Goal: Information Seeking & Learning: Learn about a topic

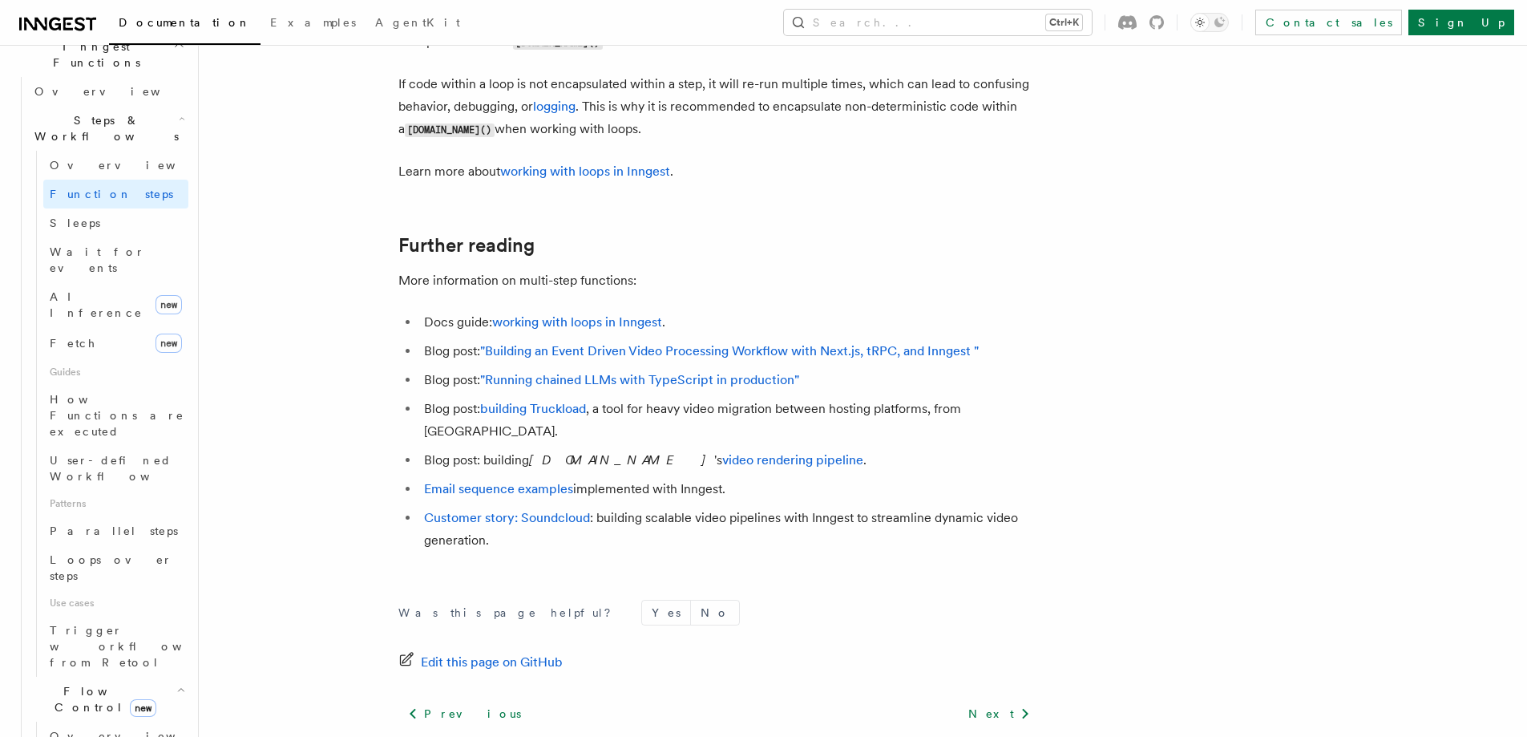
scroll to position [5292, 0]
click at [148, 391] on span "How Functions are executed" at bounding box center [119, 415] width 139 height 48
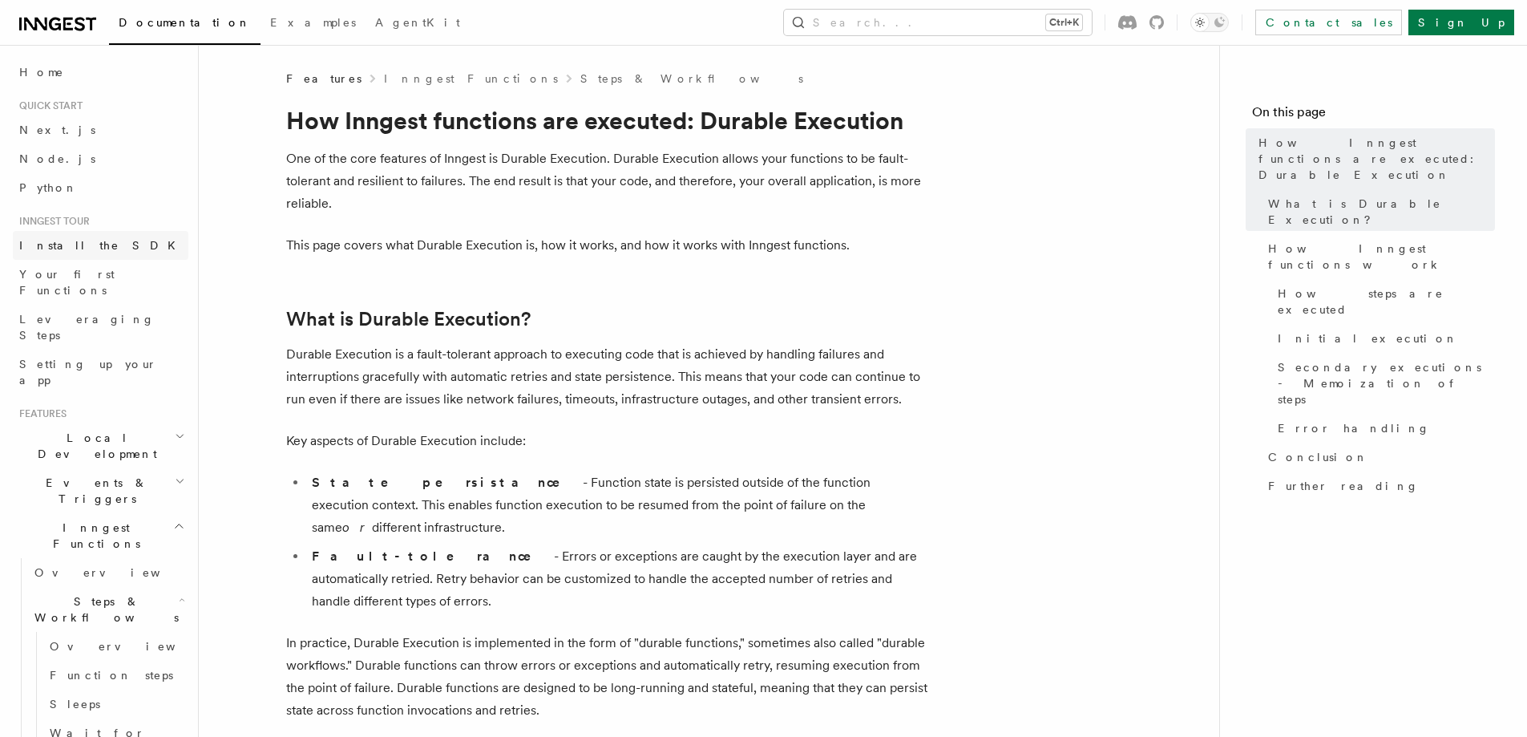
click at [91, 247] on span "Install the SDK" at bounding box center [102, 245] width 166 height 13
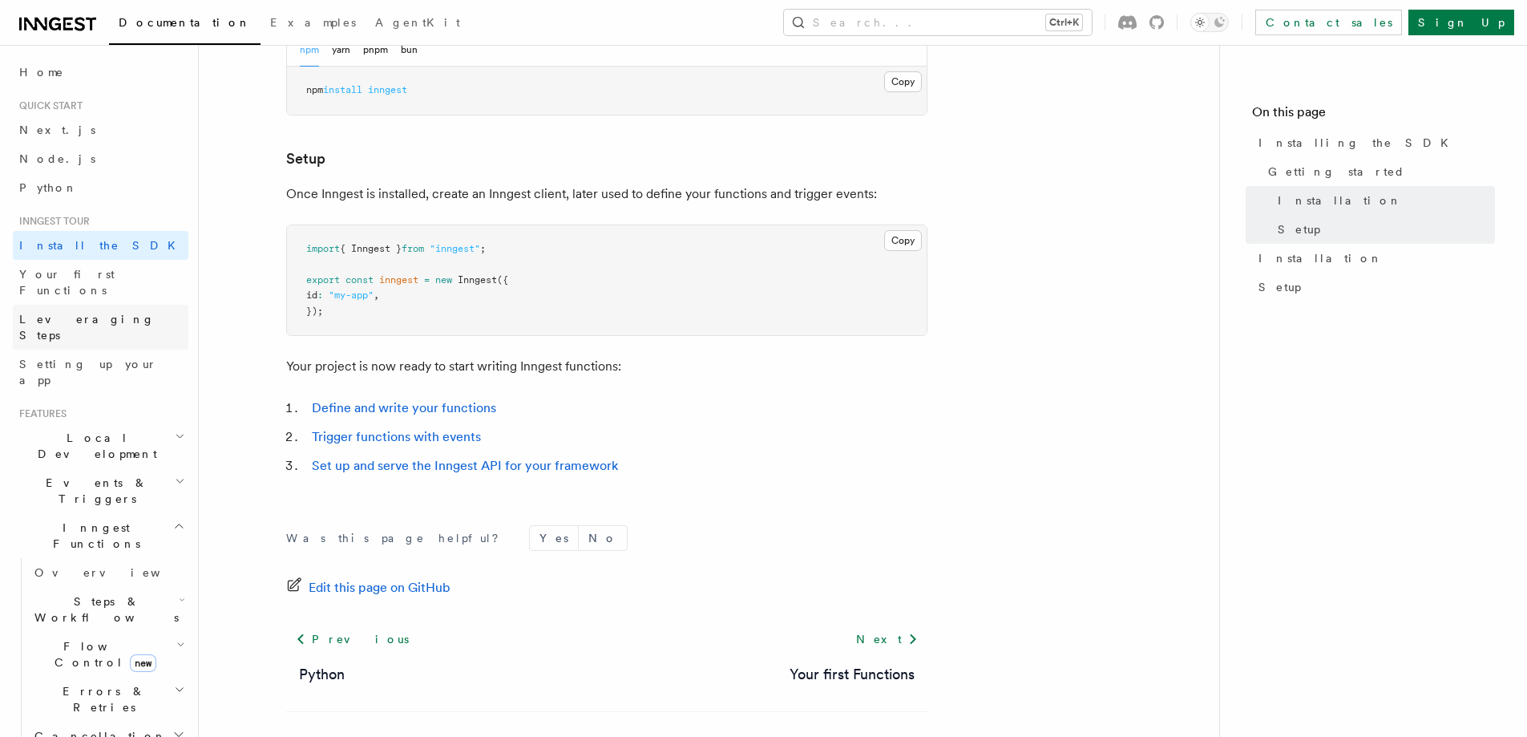
scroll to position [516, 0]
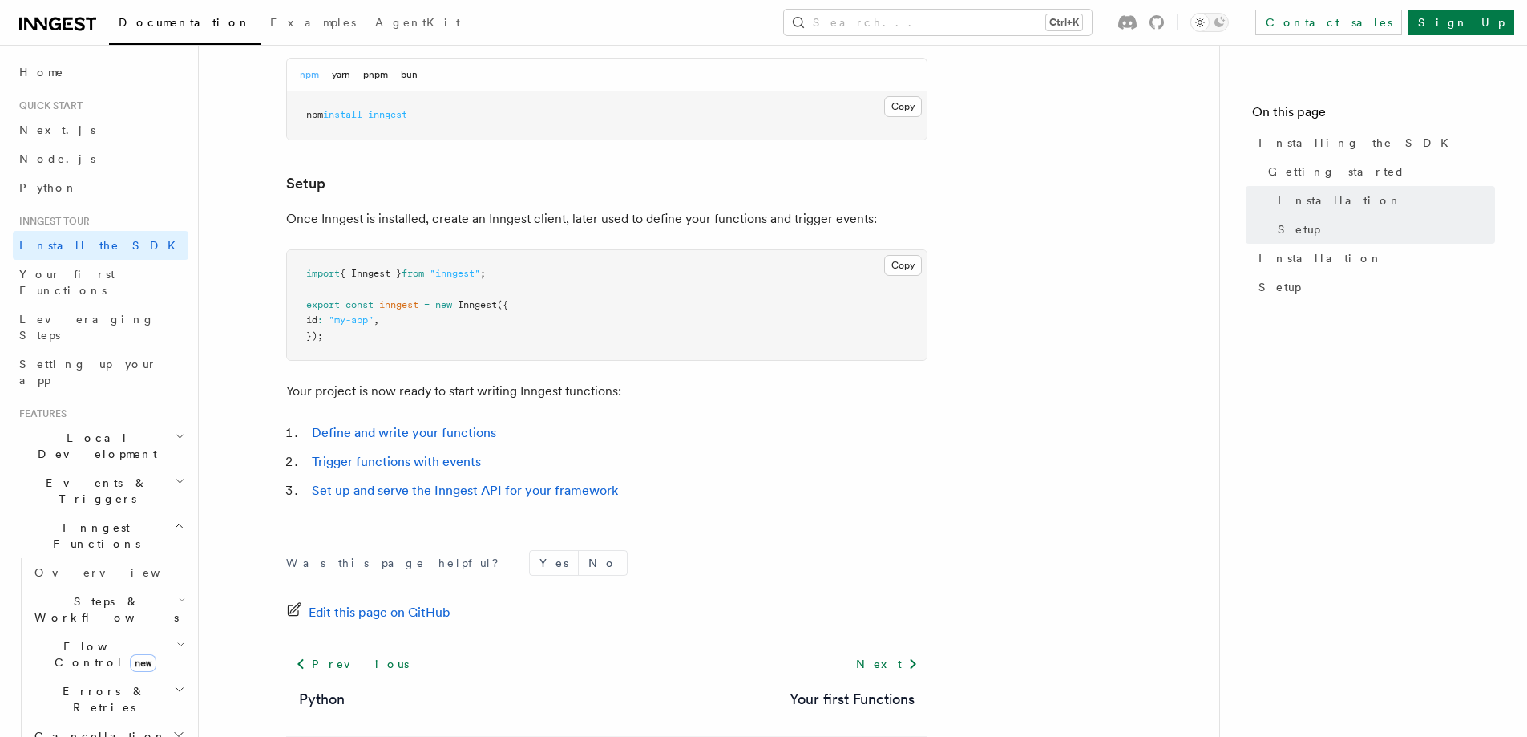
click at [70, 430] on span "Local Development" at bounding box center [94, 446] width 162 height 32
click at [111, 529] on span "Inngest Dev Server" at bounding box center [111, 545] width 154 height 32
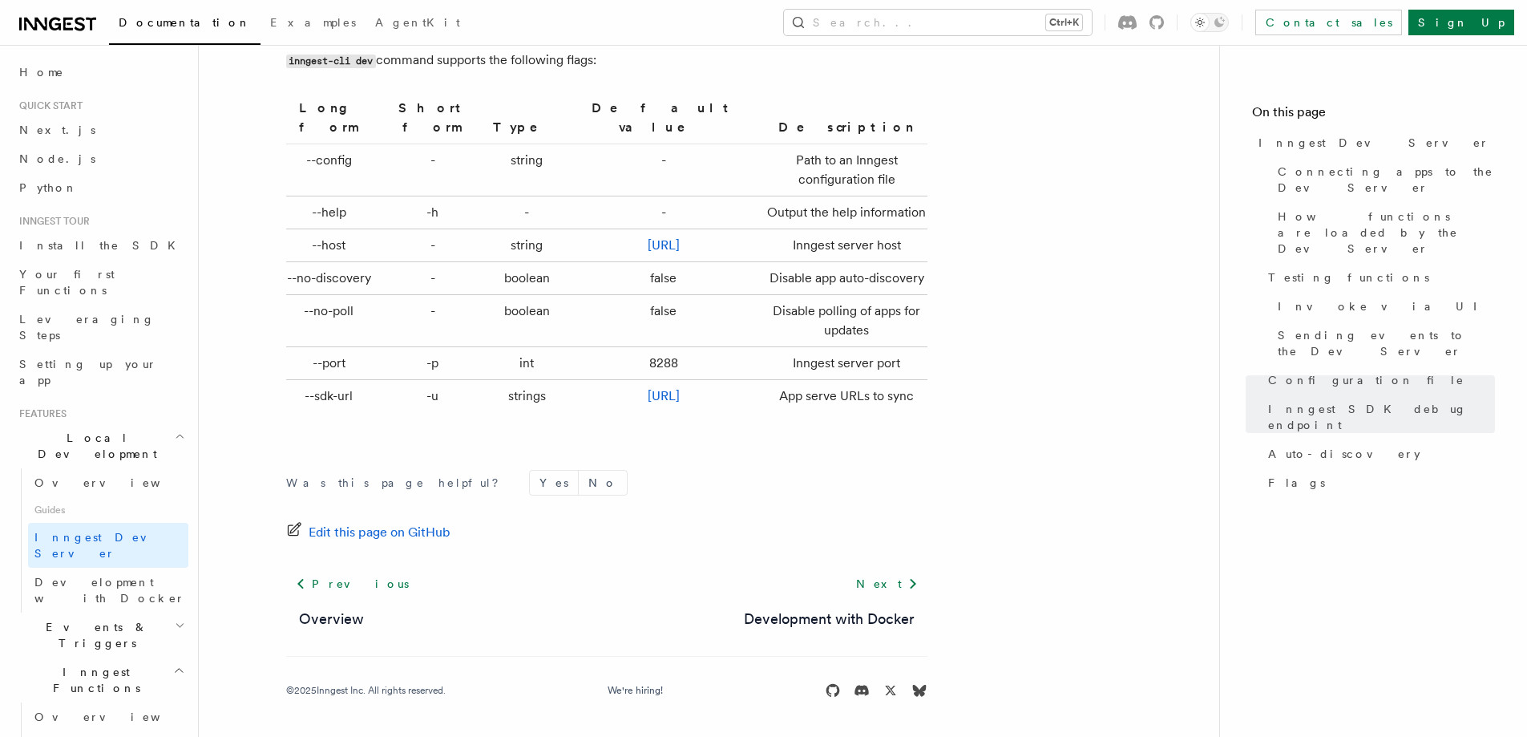
scroll to position [4937, 0]
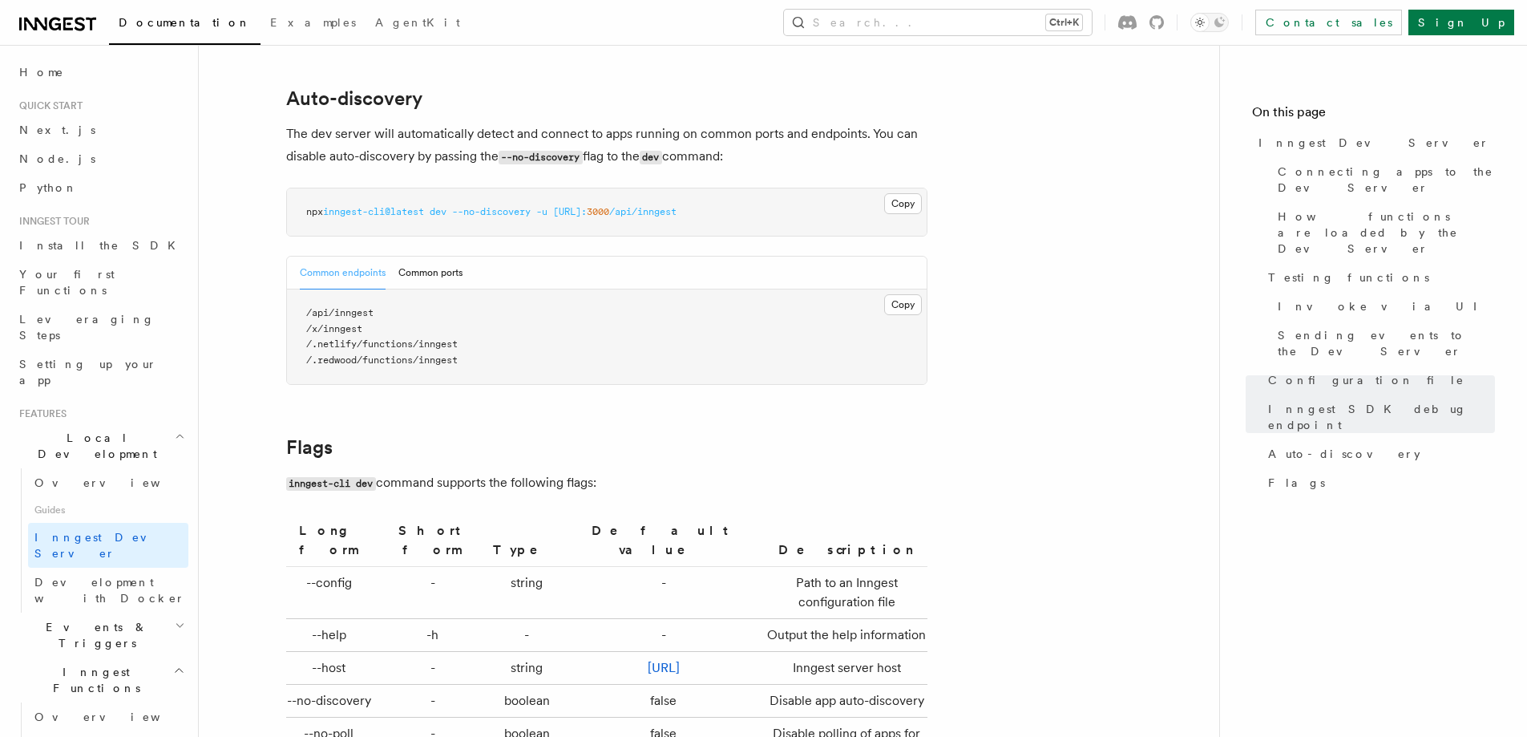
click at [439, 257] on button "Common ports" at bounding box center [431, 273] width 64 height 33
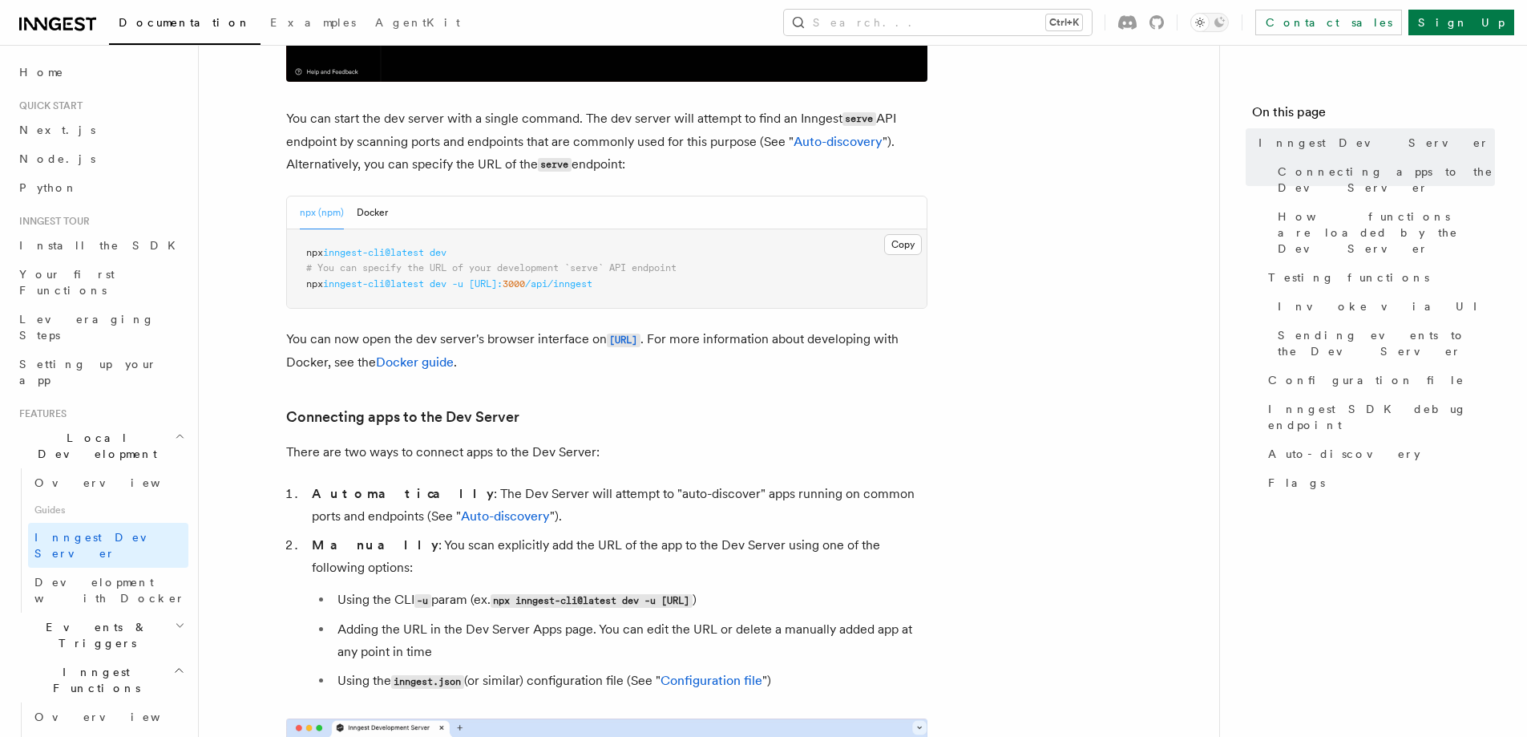
scroll to position [607, 0]
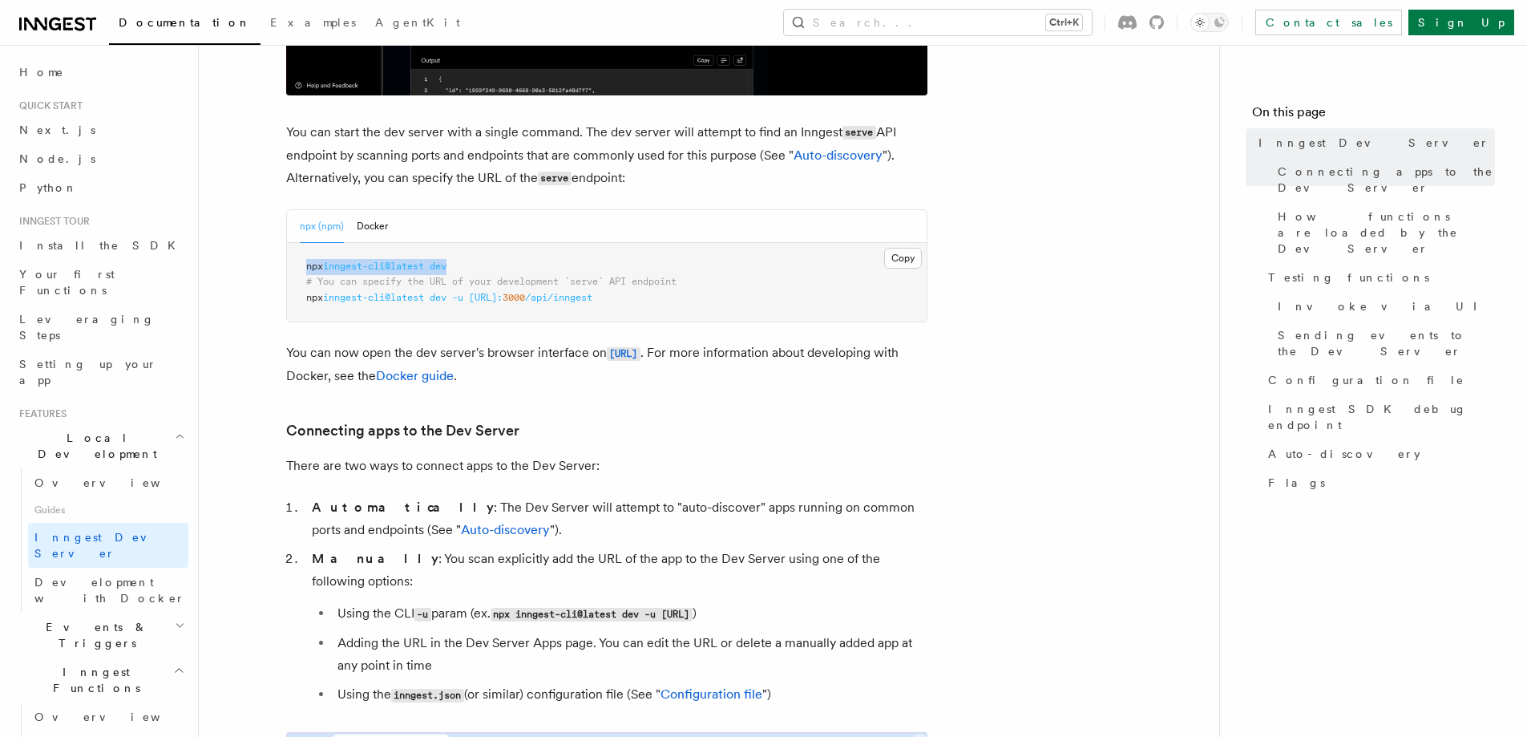
drag, startPoint x: 465, startPoint y: 265, endPoint x: 301, endPoint y: 257, distance: 163.7
click at [301, 257] on pre "npx inngest-cli@latest dev # You can specify the URL of your development `serve…" at bounding box center [607, 282] width 640 height 79
copy span "npx inngest-cli@latest dev"
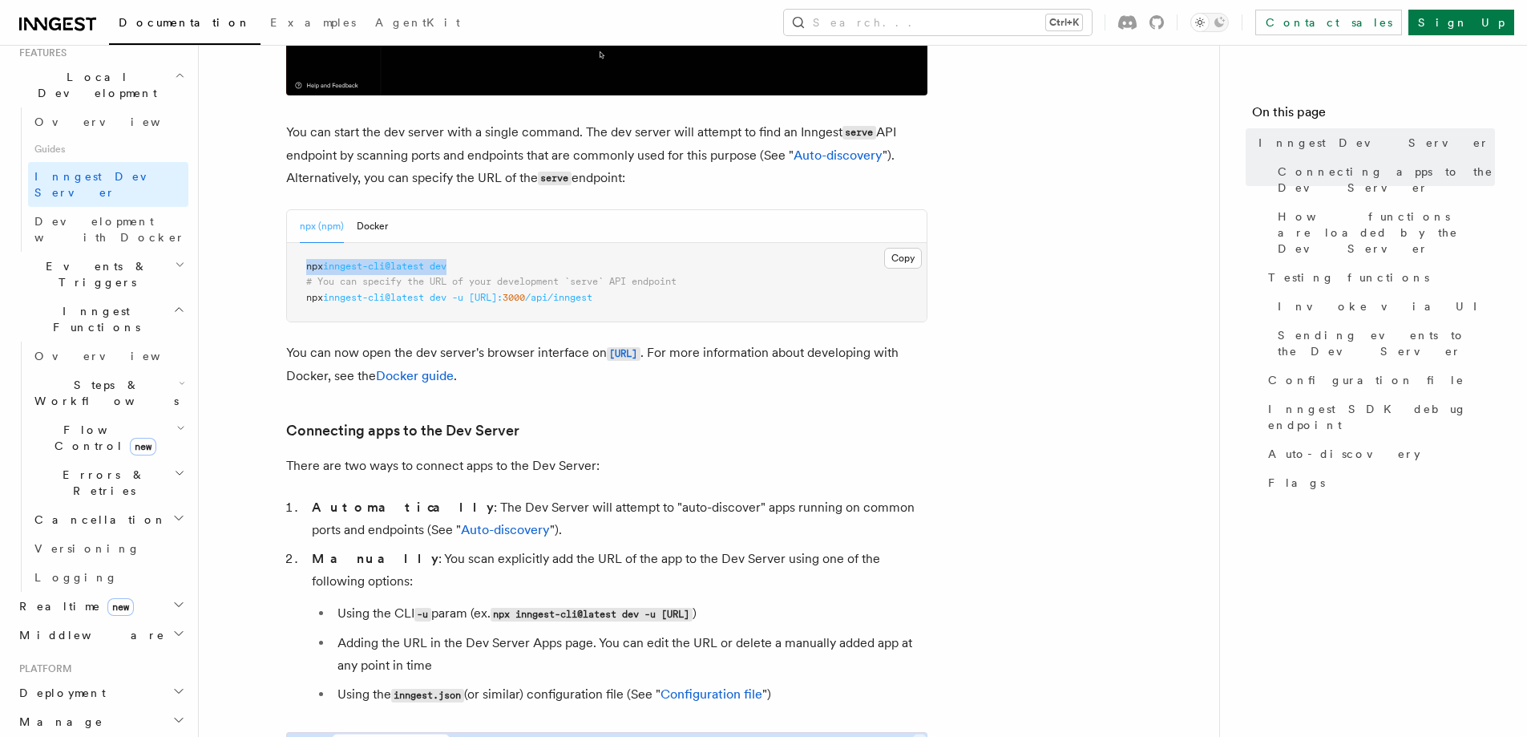
scroll to position [401, 0]
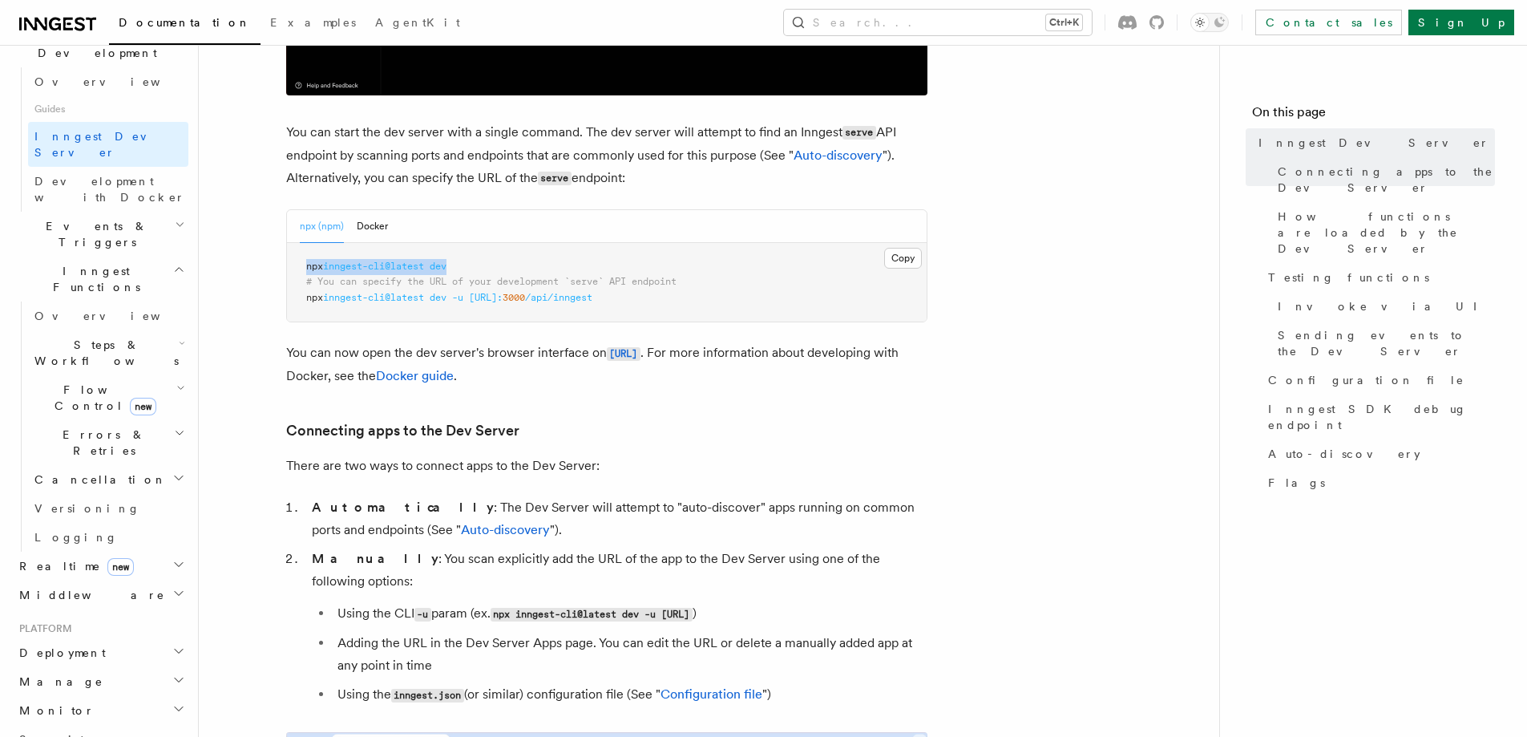
click at [100, 696] on h2 "Monitor" at bounding box center [101, 710] width 176 height 29
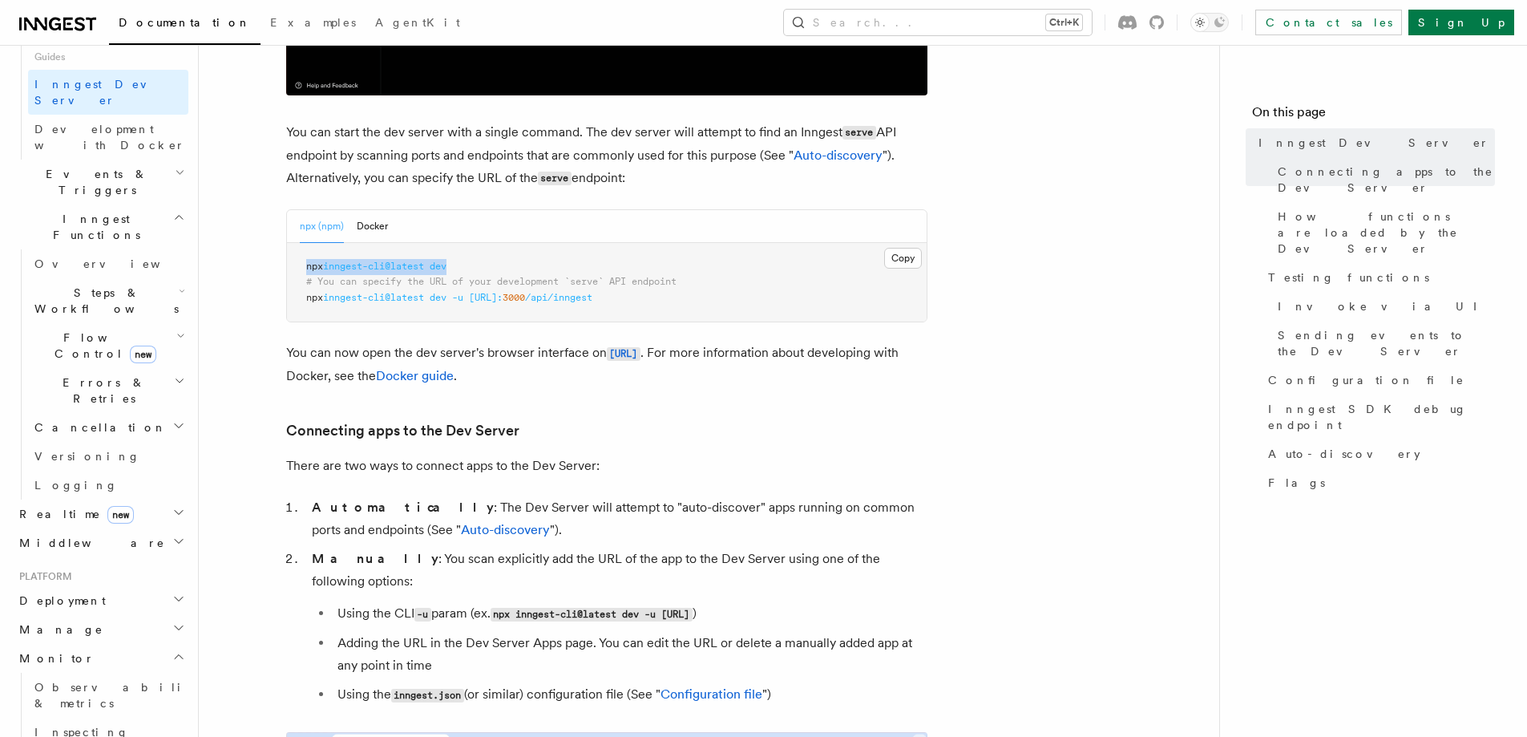
scroll to position [481, 0]
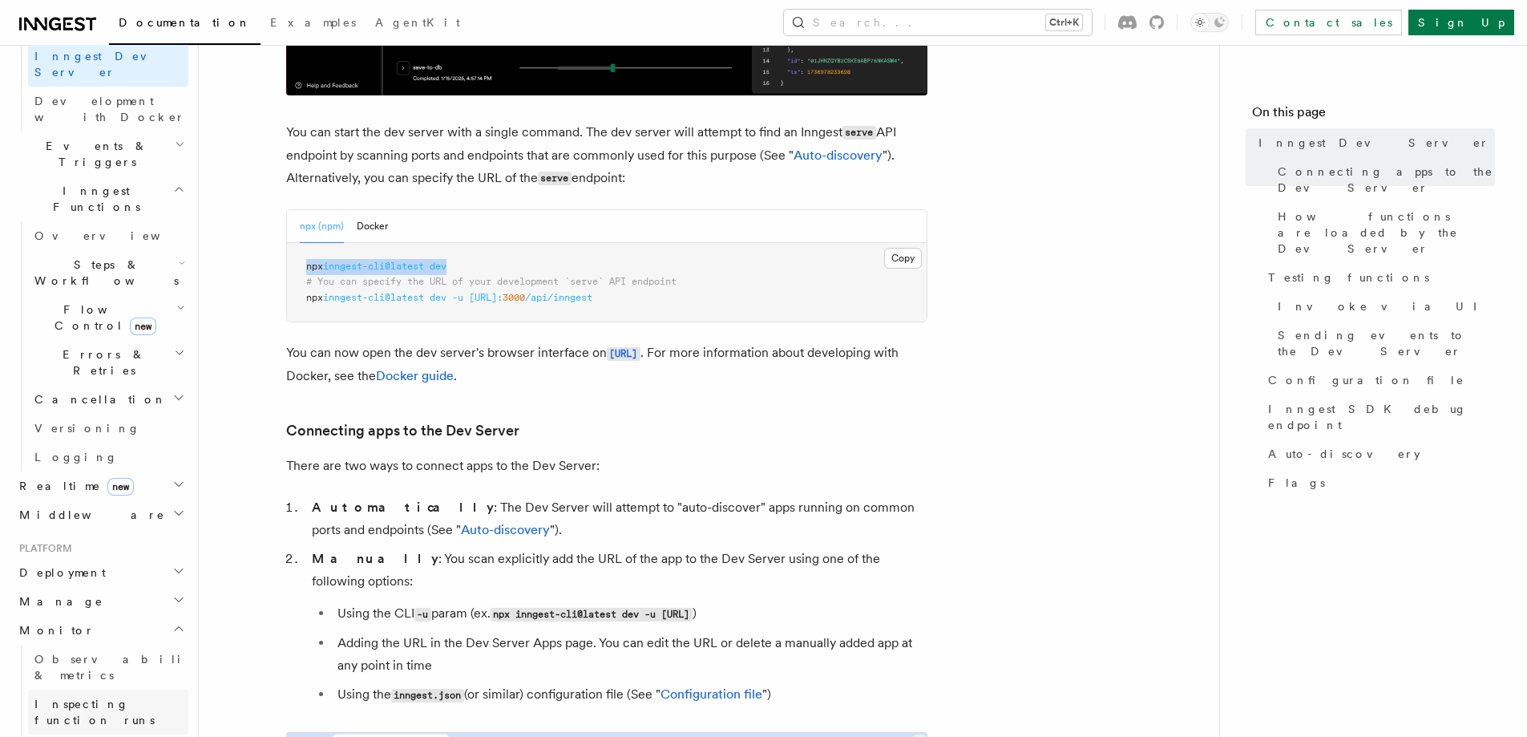
click at [107, 698] on span "Inspecting function runs" at bounding box center [94, 712] width 120 height 29
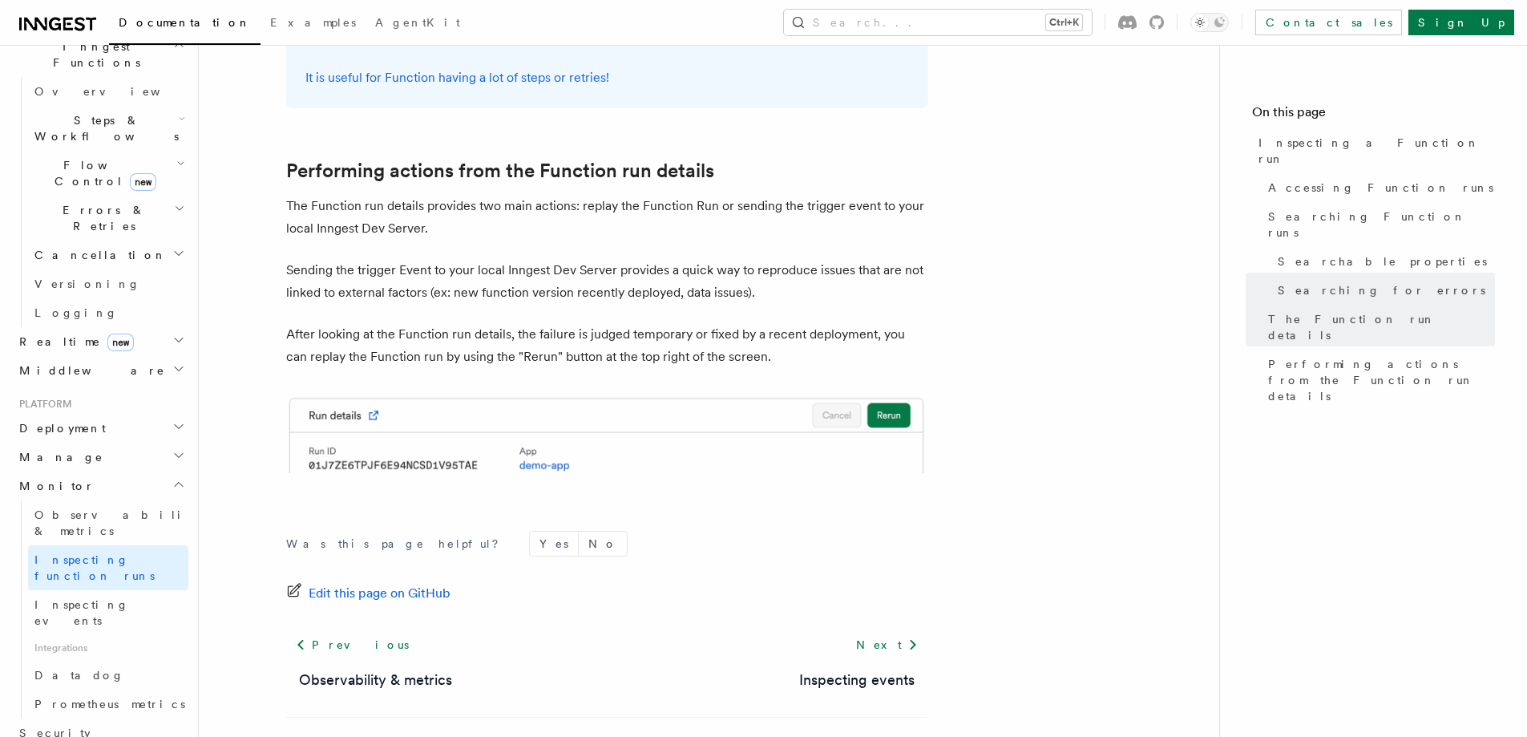
scroll to position [4168, 0]
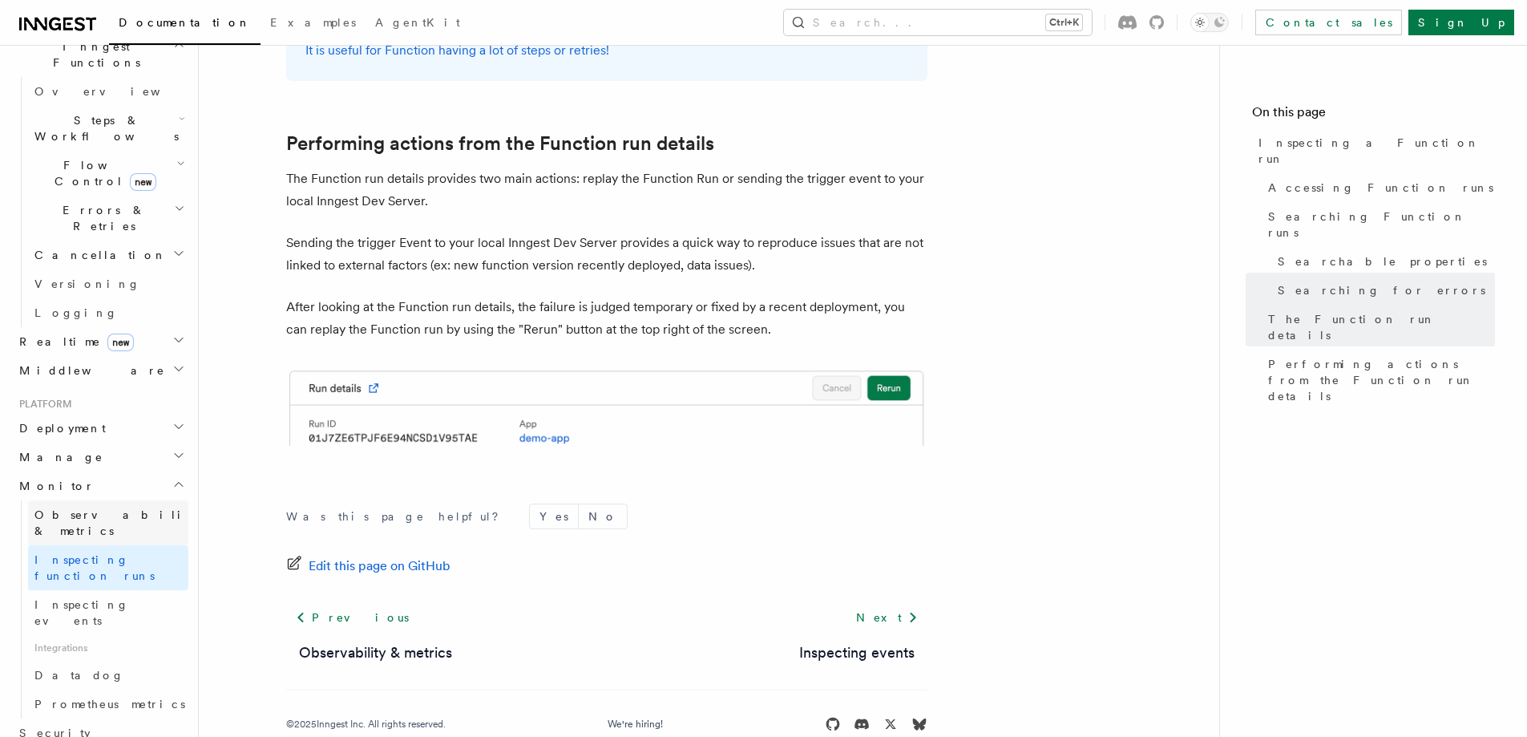
click at [105, 508] on span "Observability & metrics" at bounding box center [116, 522] width 165 height 29
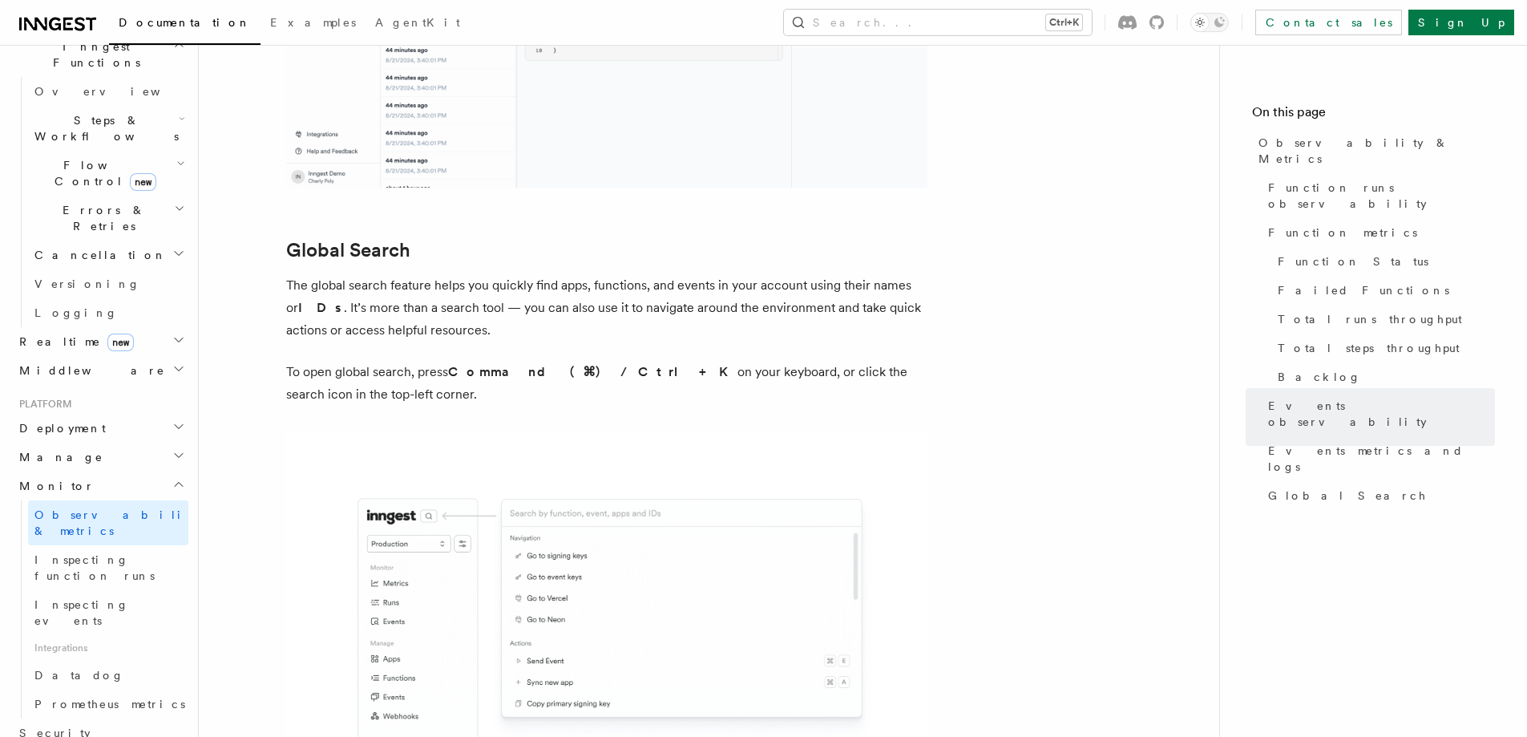
scroll to position [5212, 0]
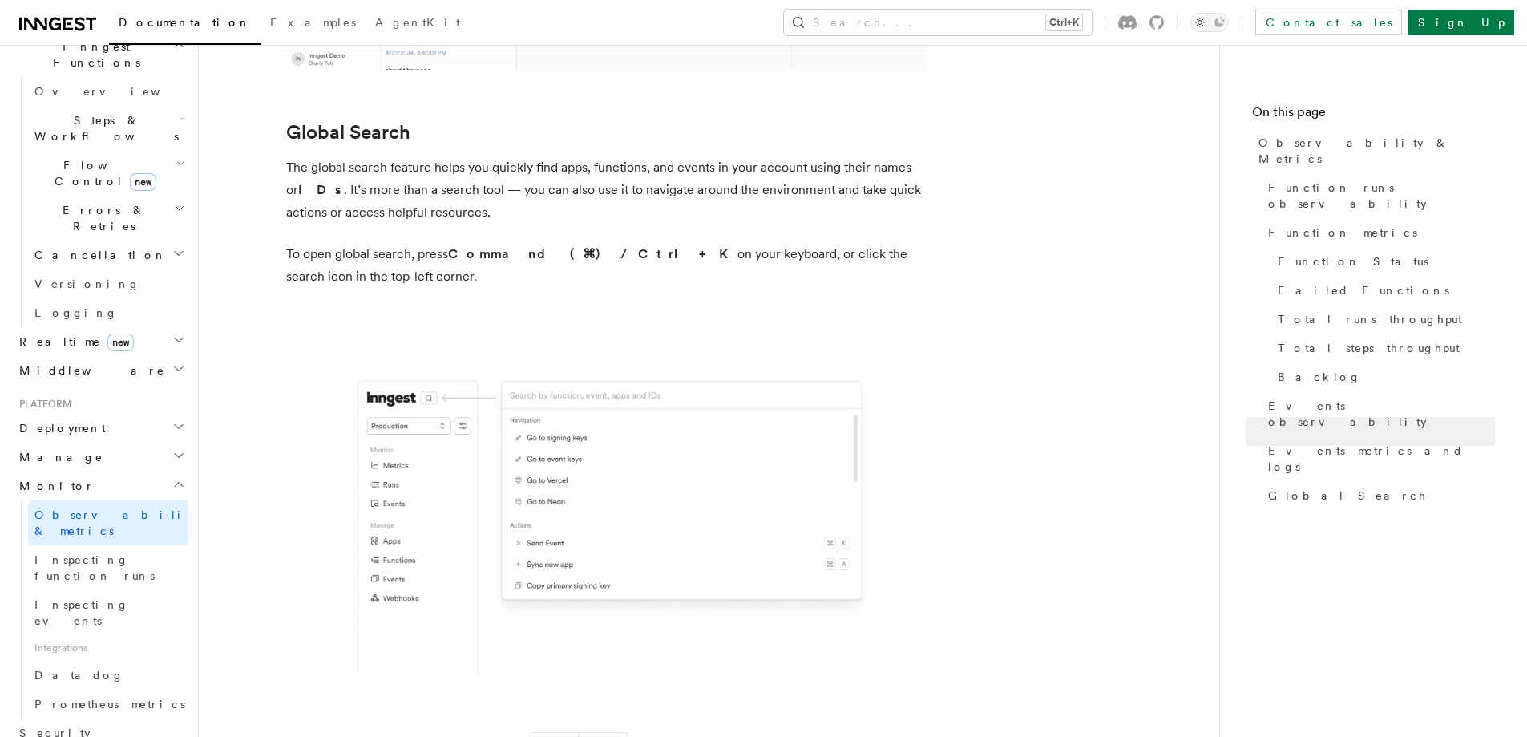
click at [58, 443] on h2 "Manage" at bounding box center [101, 457] width 176 height 29
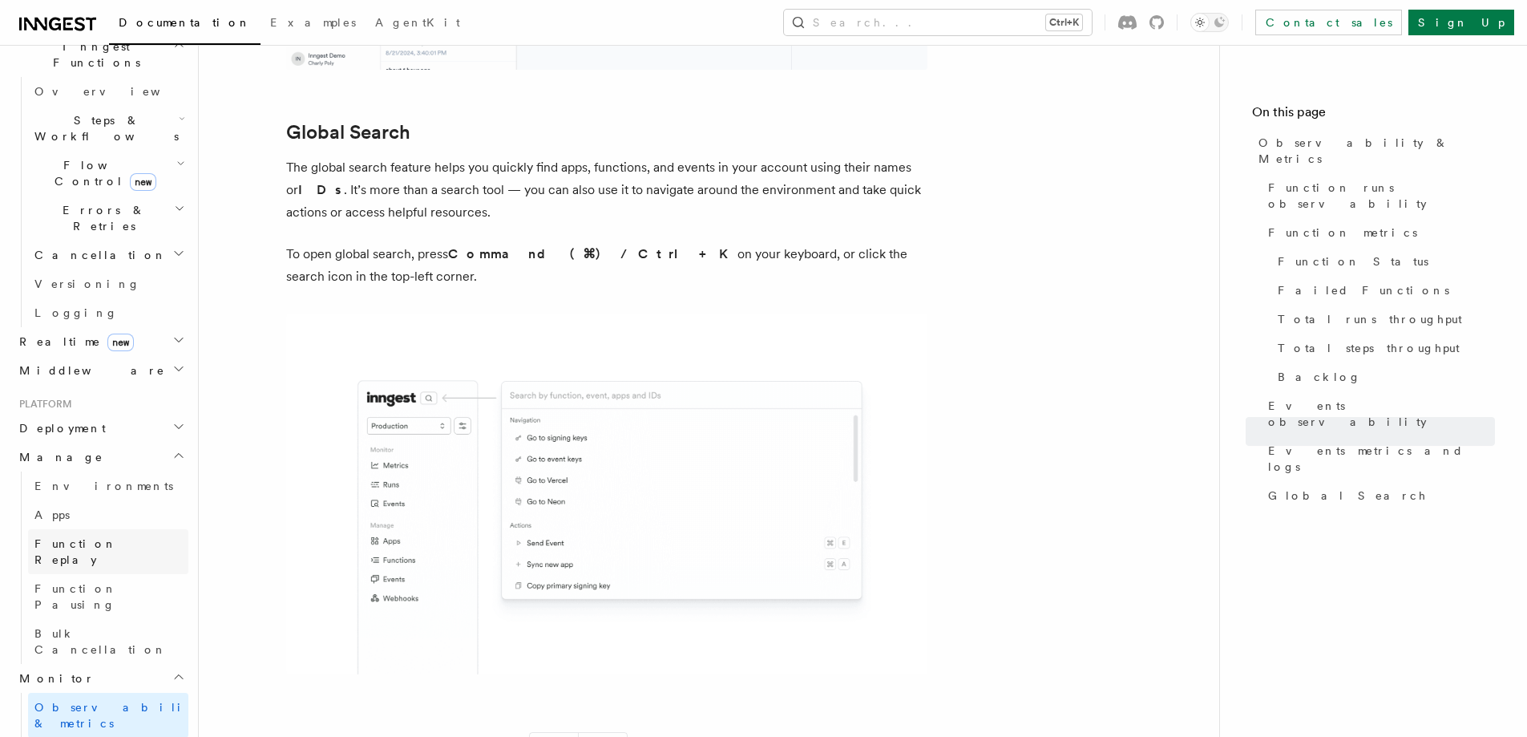
click at [78, 529] on link "Function Replay" at bounding box center [108, 551] width 160 height 45
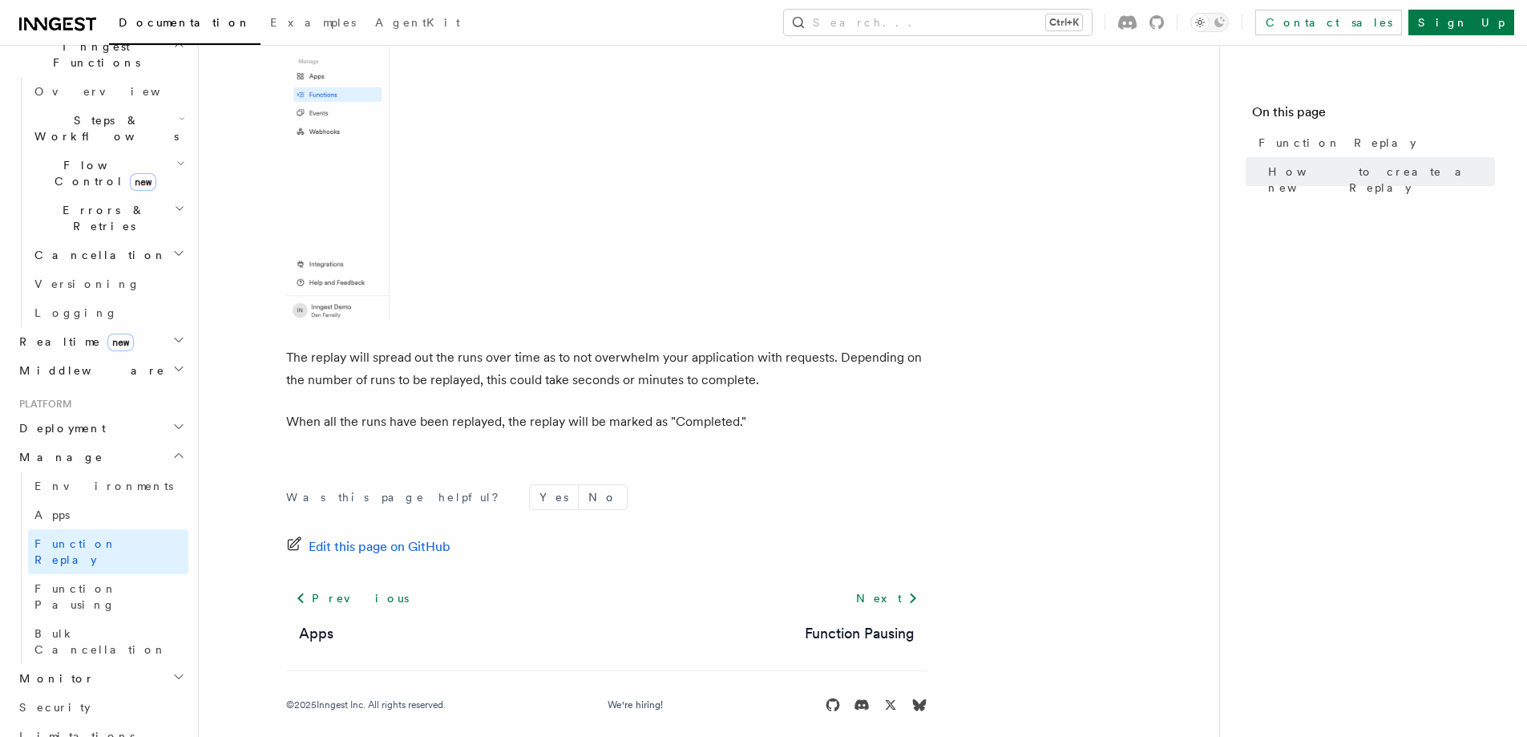
scroll to position [2659, 0]
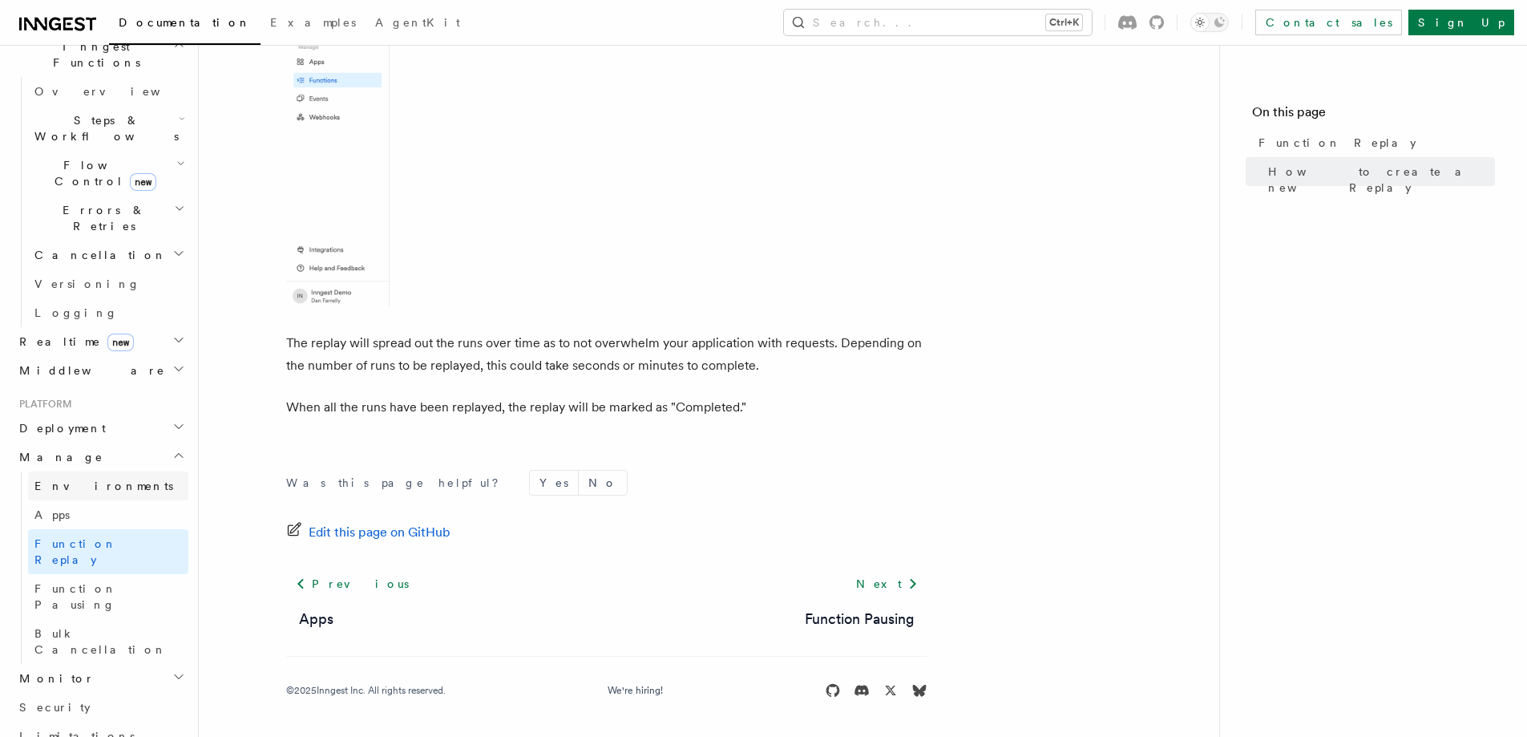
click at [85, 479] on span "Environments" at bounding box center [103, 485] width 139 height 13
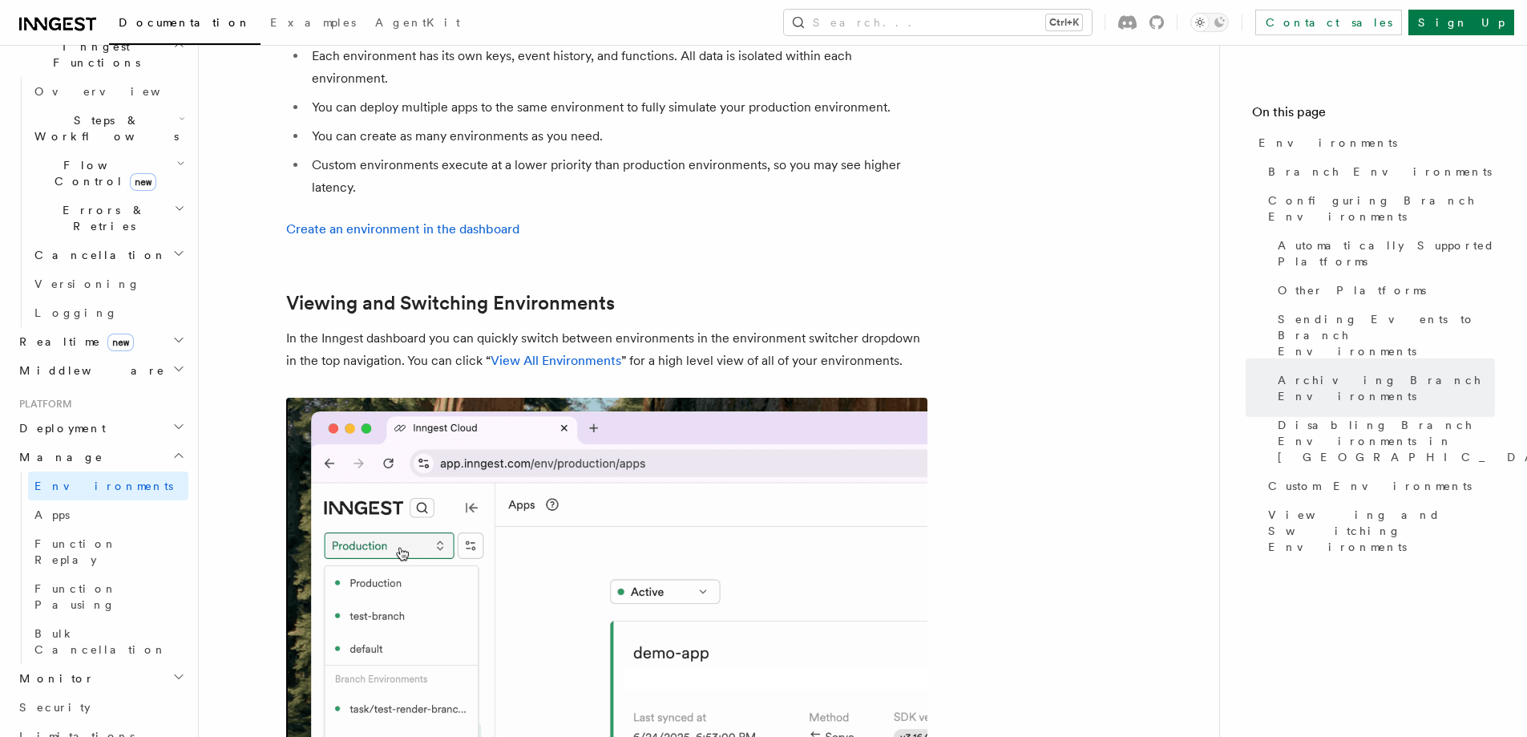
scroll to position [3777, 0]
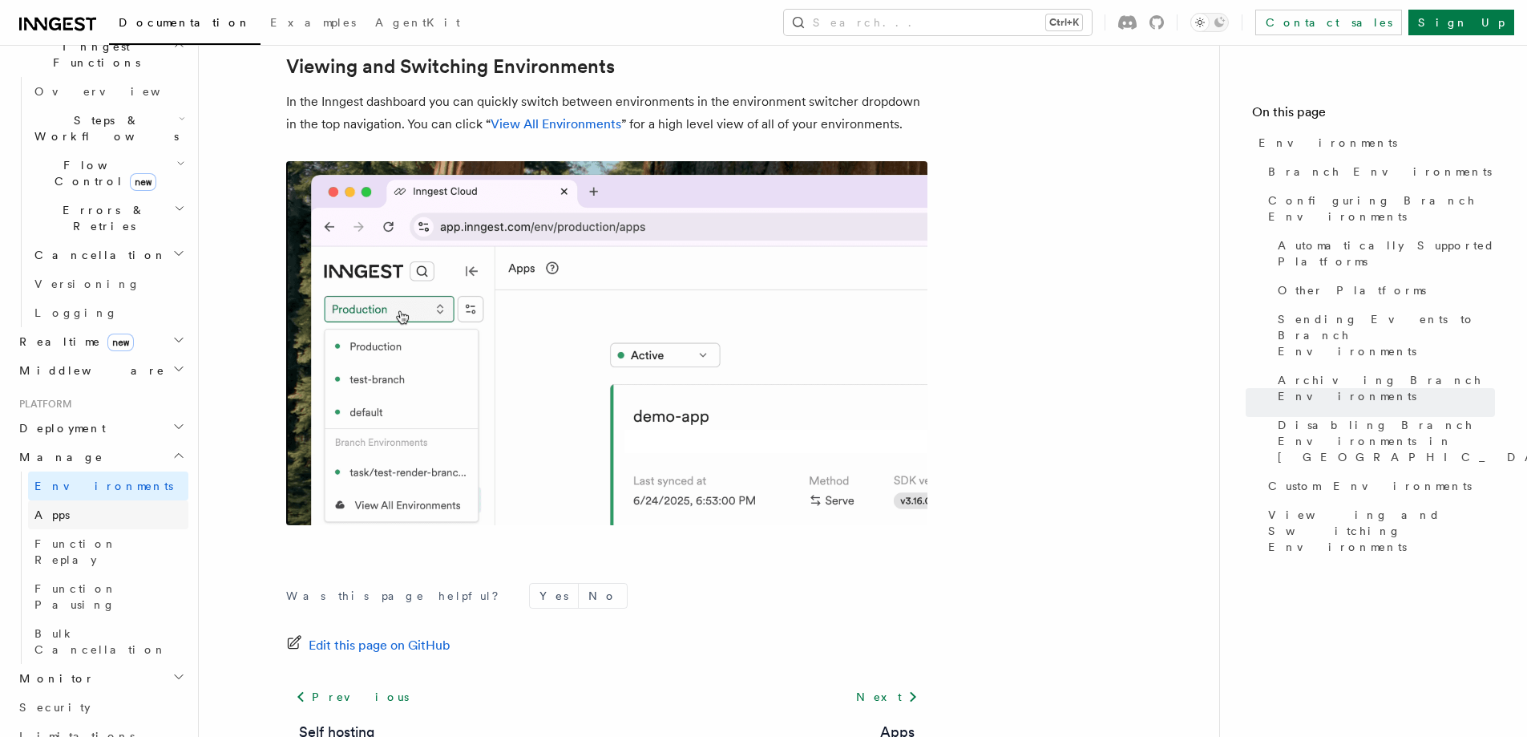
click at [102, 500] on link "Apps" at bounding box center [108, 514] width 160 height 29
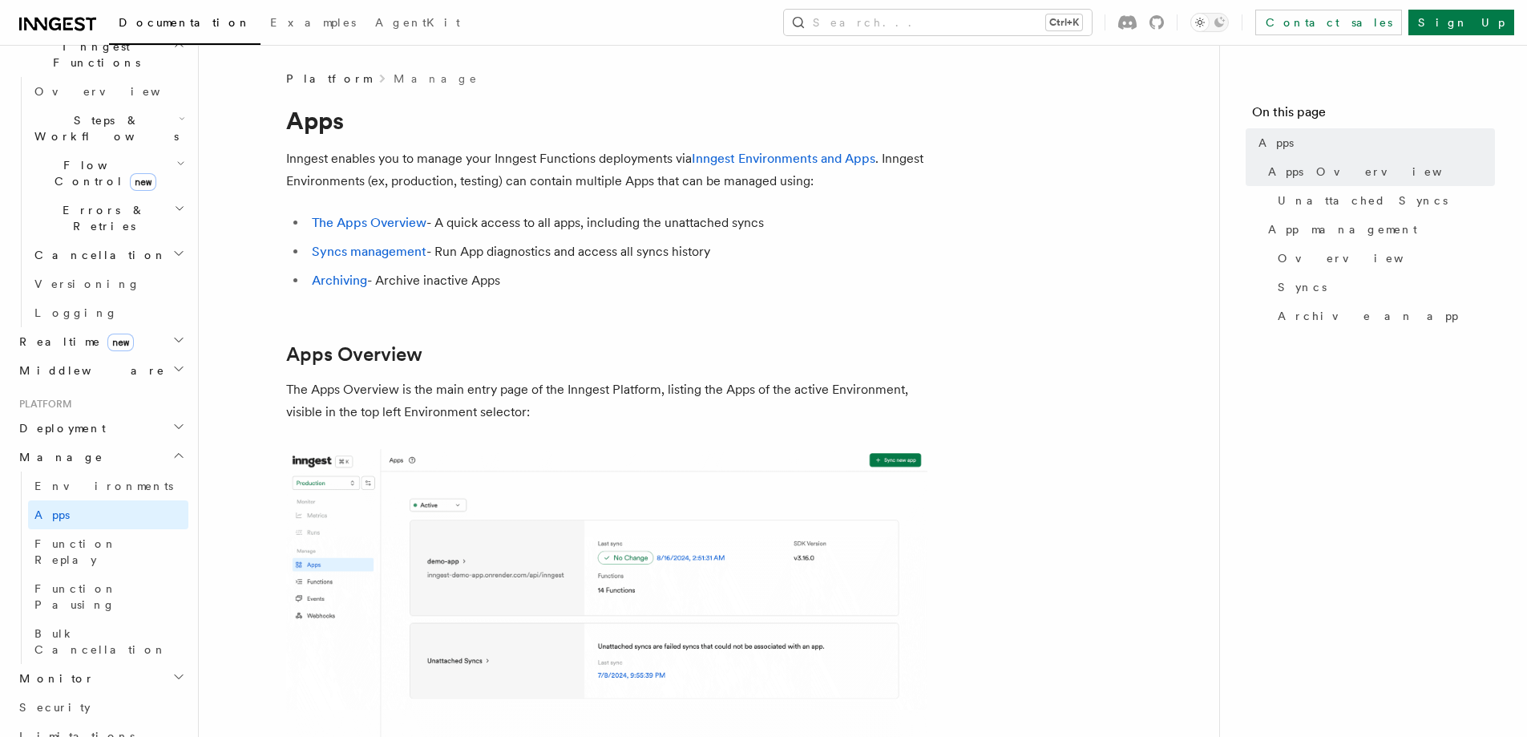
click at [83, 414] on h2 "Deployment" at bounding box center [101, 428] width 176 height 29
click at [39, 730] on span "Self hosting" at bounding box center [93, 736] width 118 height 13
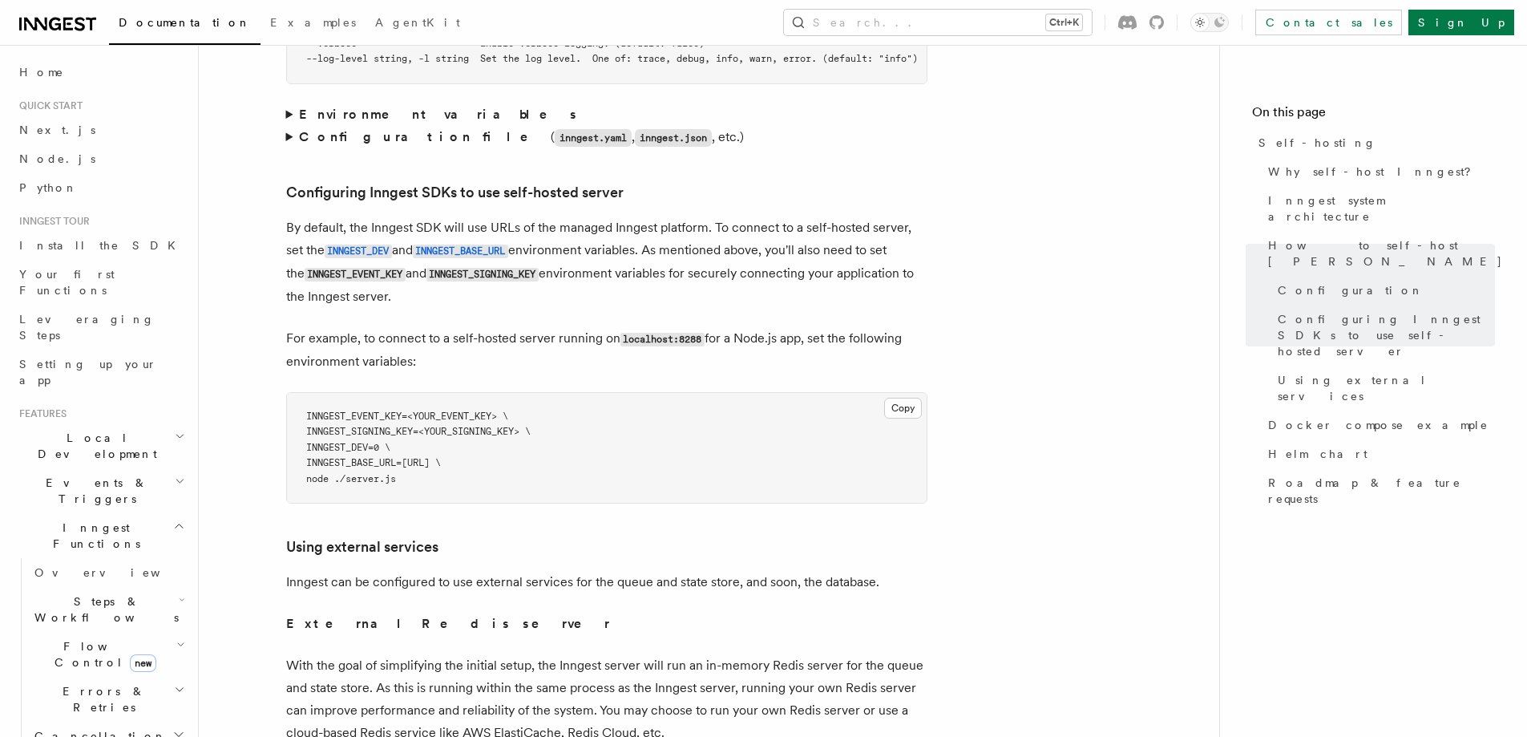
click at [108, 430] on span "Local Development" at bounding box center [94, 446] width 162 height 32
click at [117, 531] on span "Inngest Dev Server" at bounding box center [102, 545] width 137 height 29
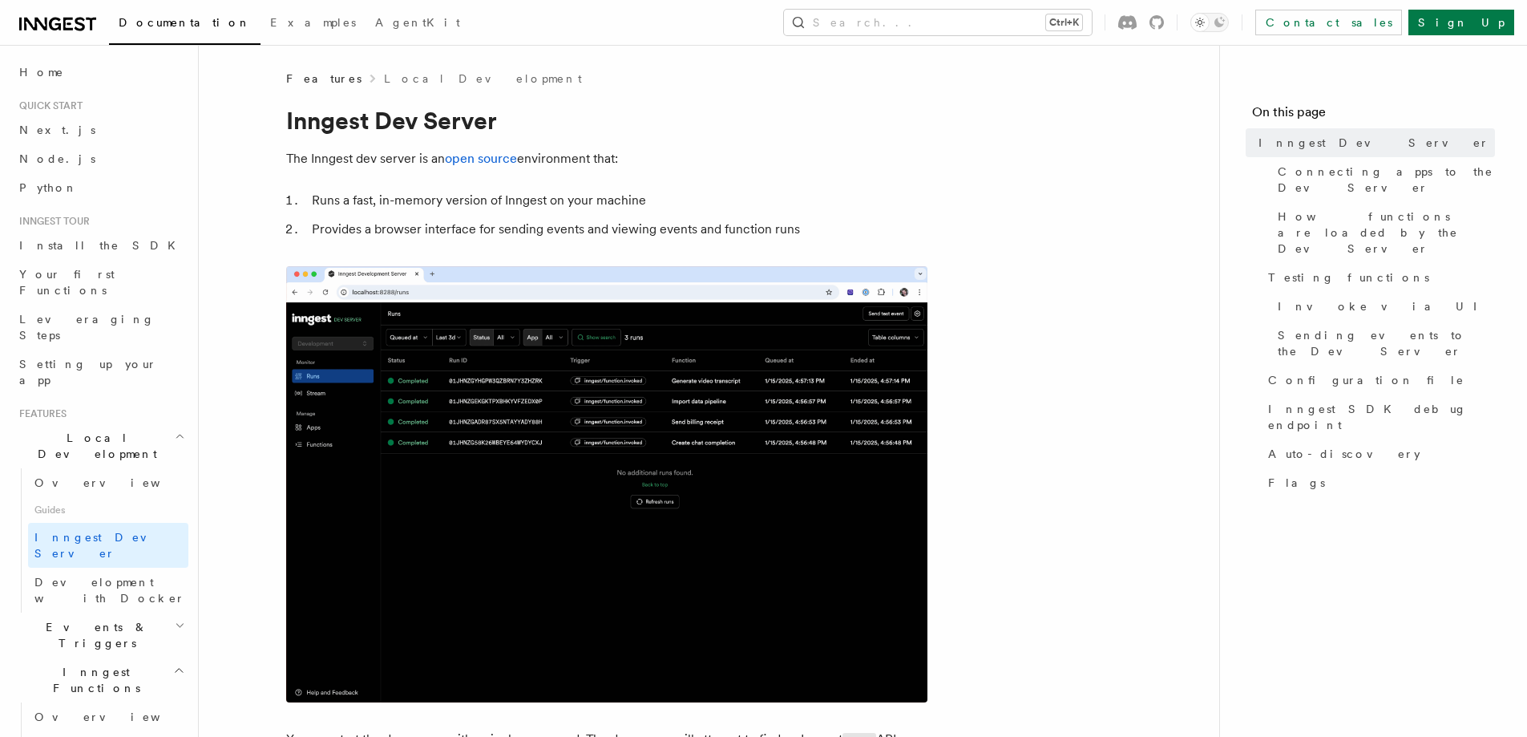
click at [104, 613] on h2 "Events & Triggers" at bounding box center [101, 635] width 176 height 45
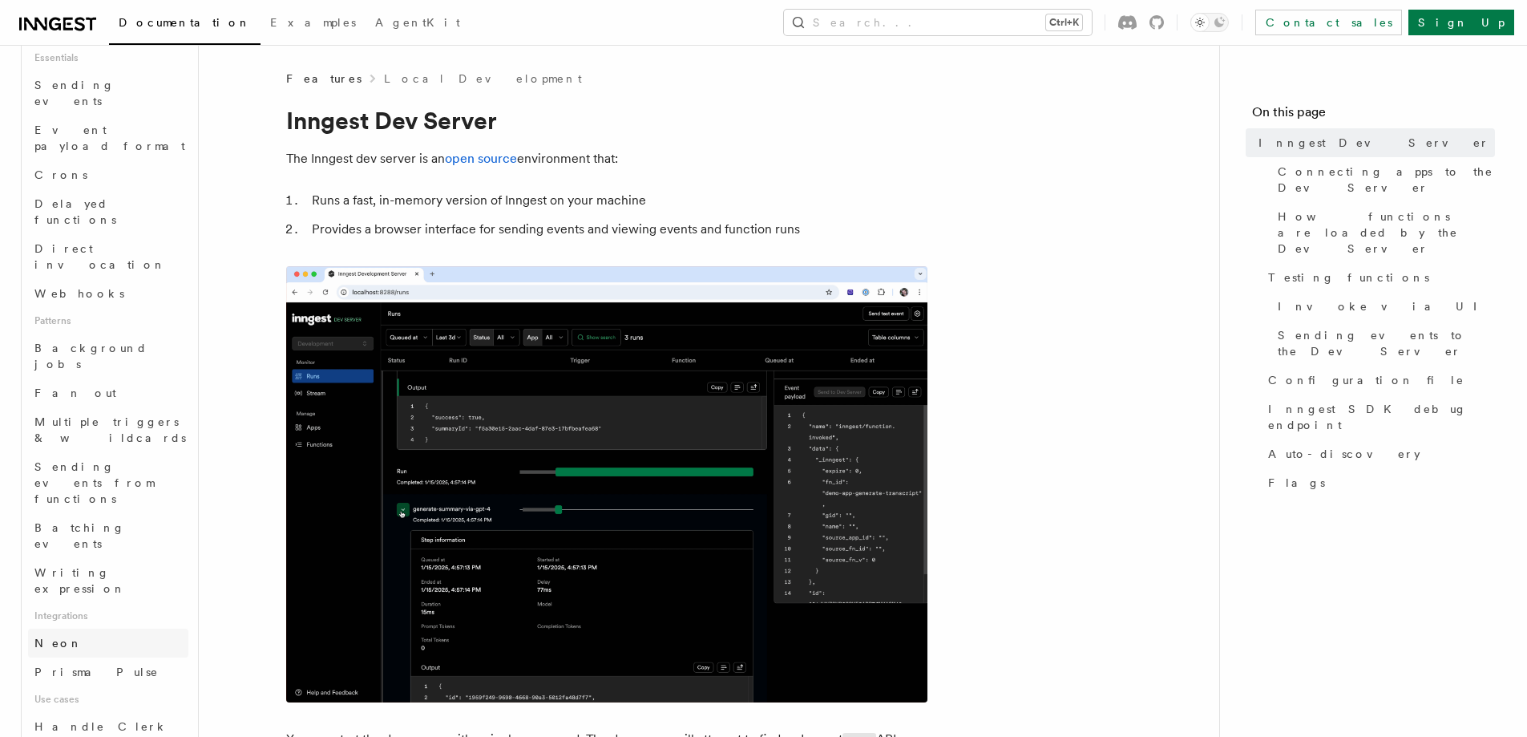
scroll to position [722, 0]
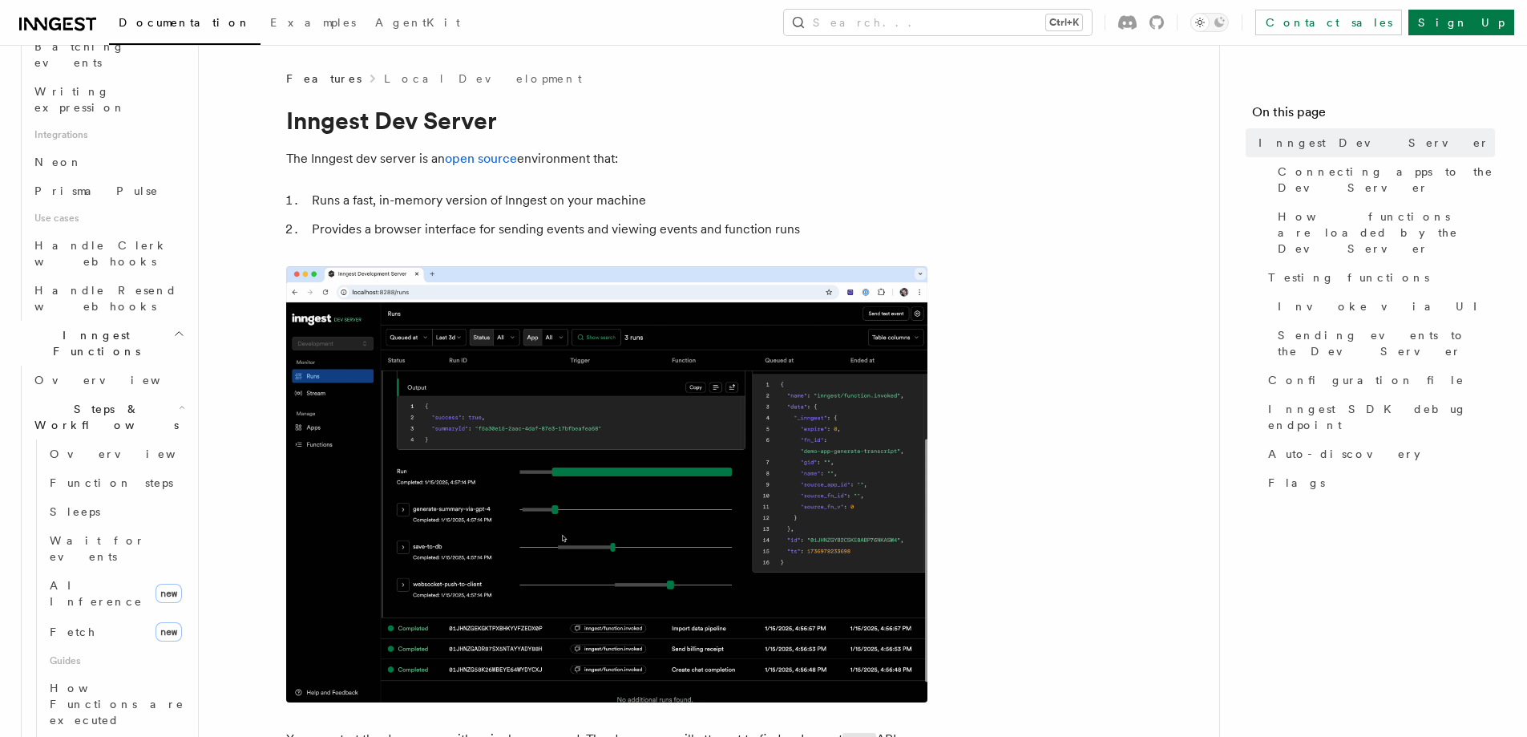
scroll to position [1203, 0]
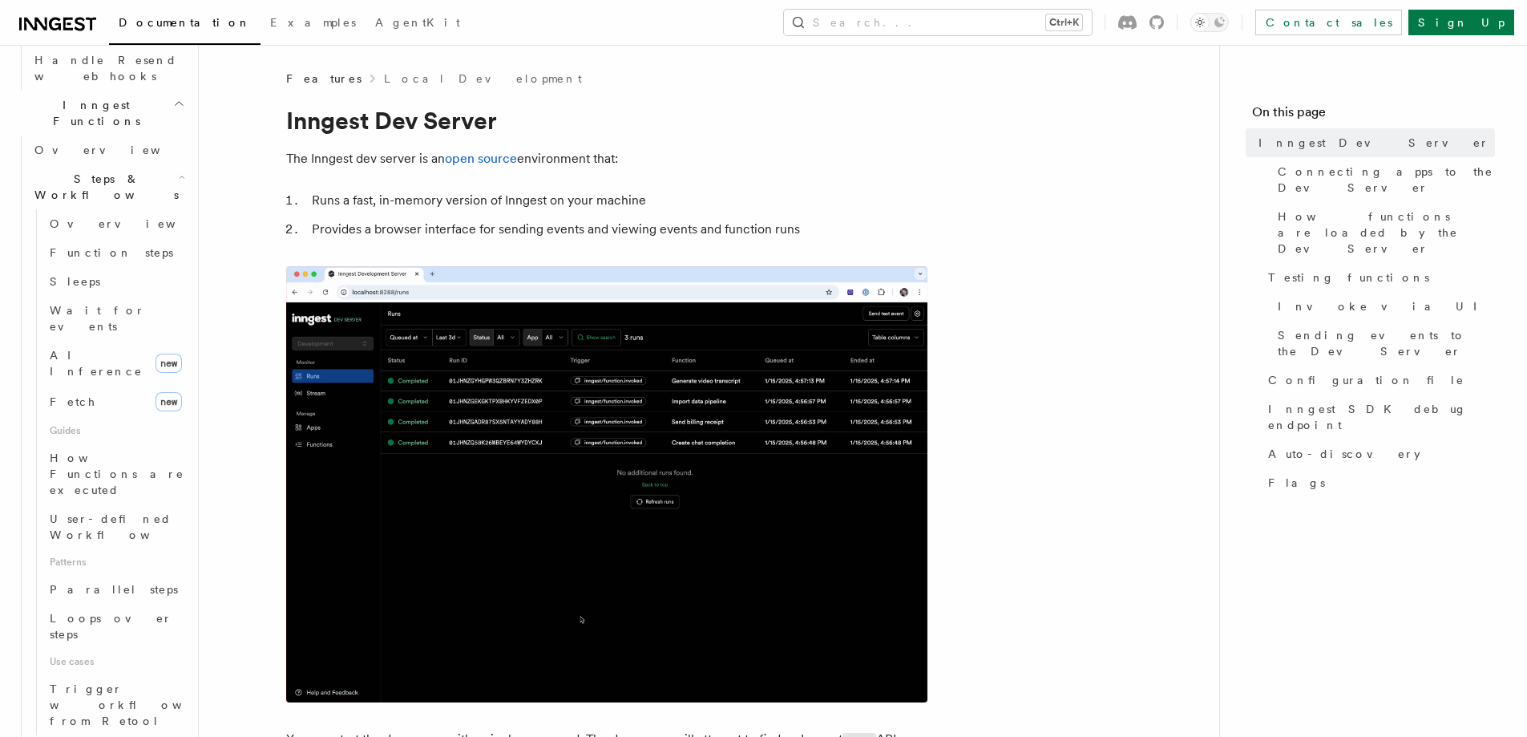
scroll to position [1363, 0]
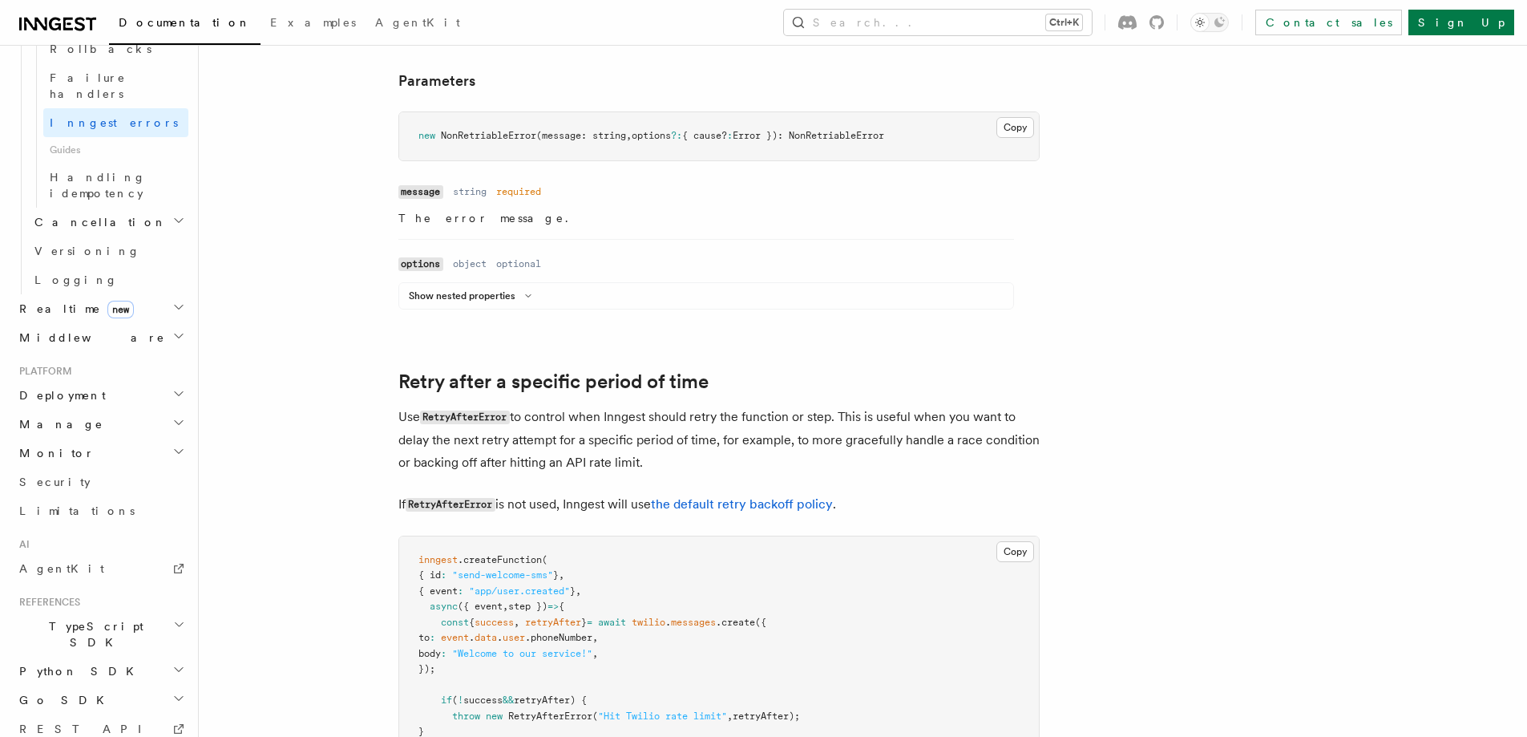
scroll to position [1123, 0]
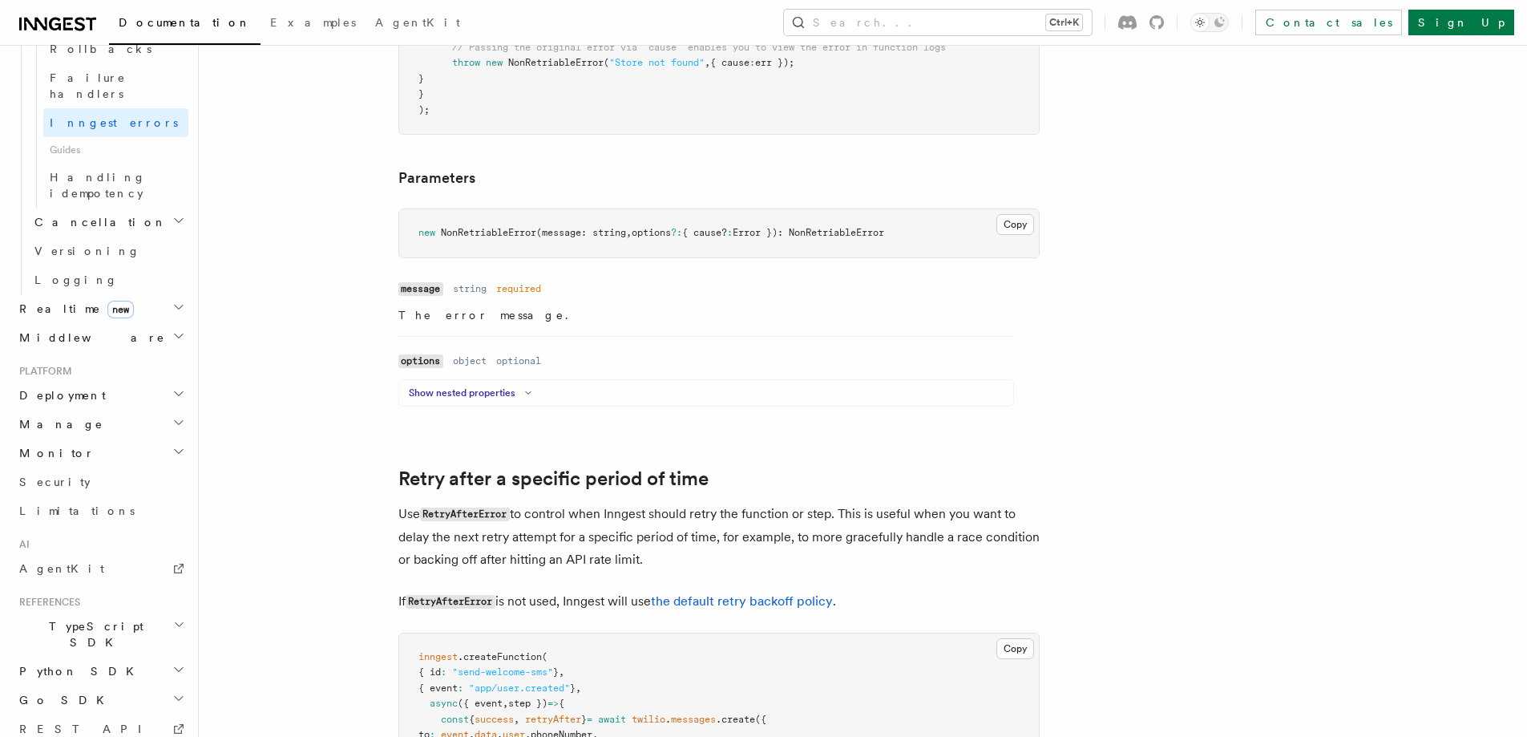
click at [527, 395] on icon at bounding box center [528, 393] width 19 height 10
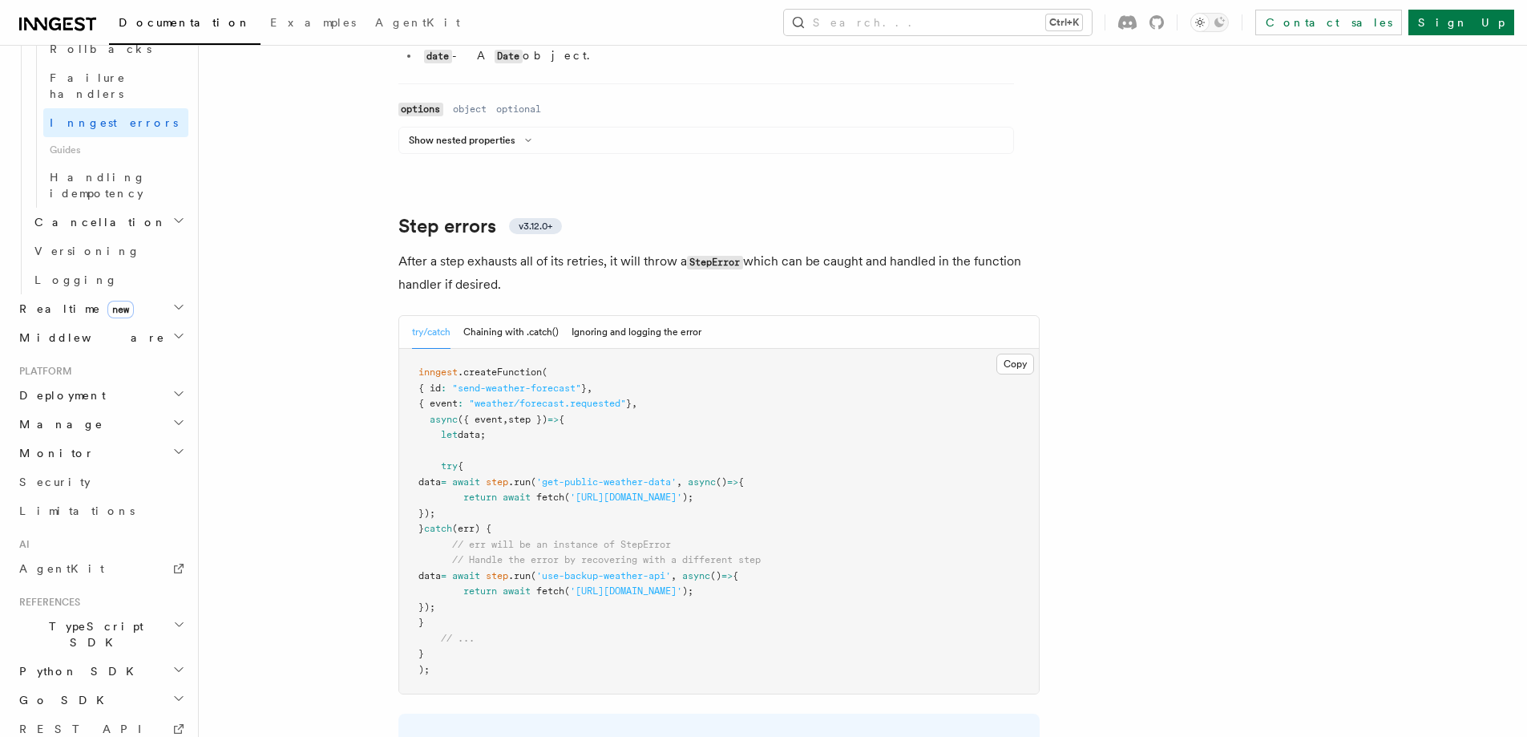
scroll to position [2486, 0]
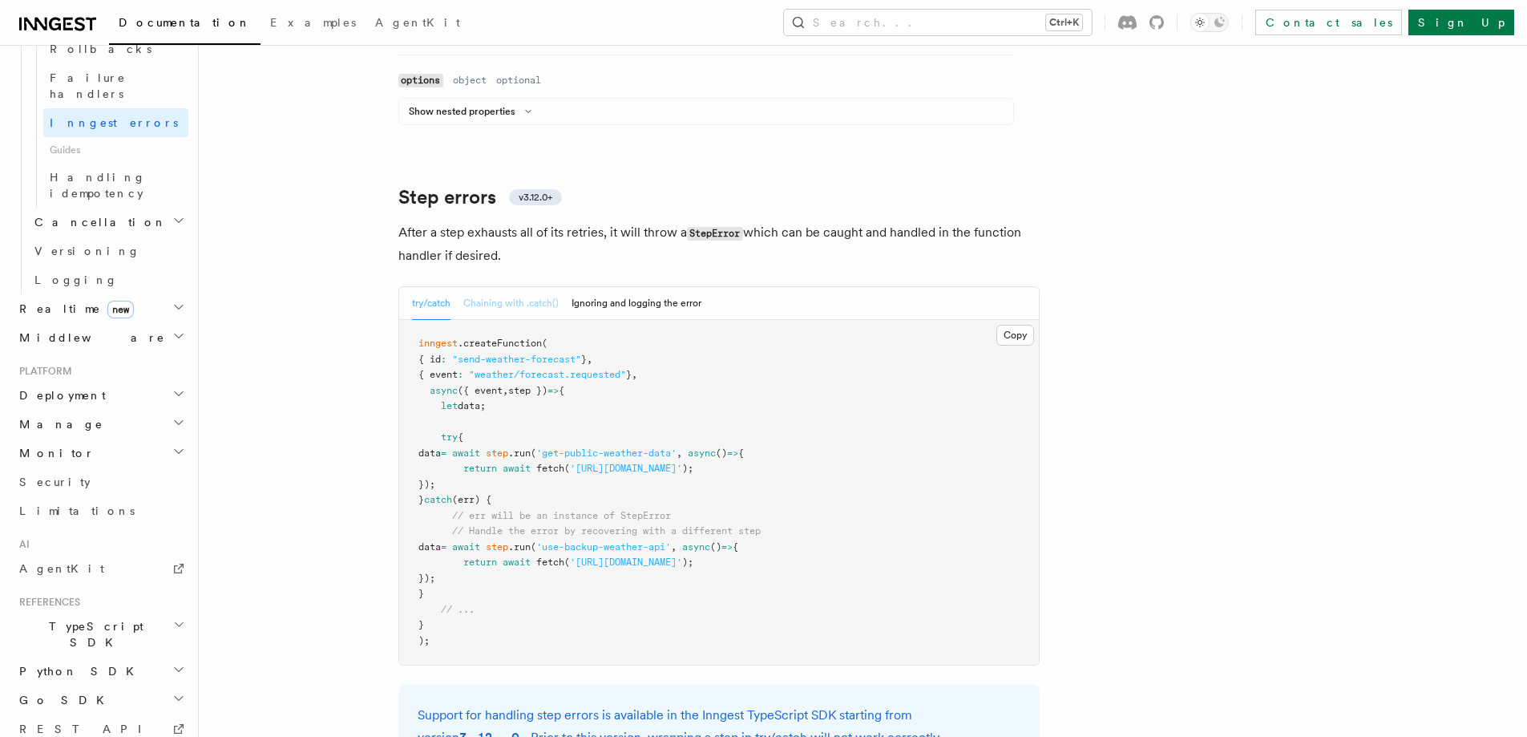
click at [532, 287] on button "Chaining with .catch()" at bounding box center [510, 303] width 95 height 33
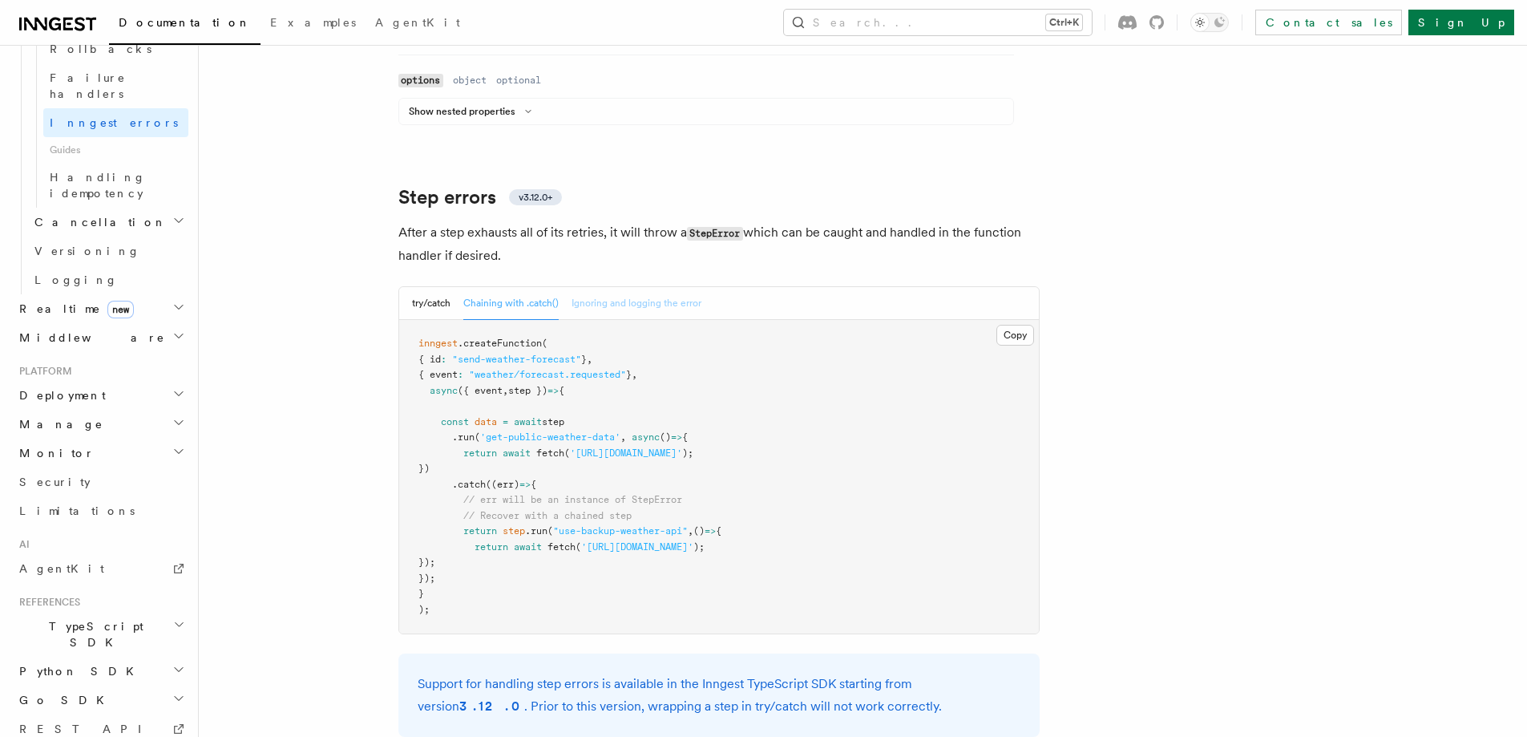
click at [629, 287] on button "Ignoring and logging the error" at bounding box center [637, 303] width 130 height 33
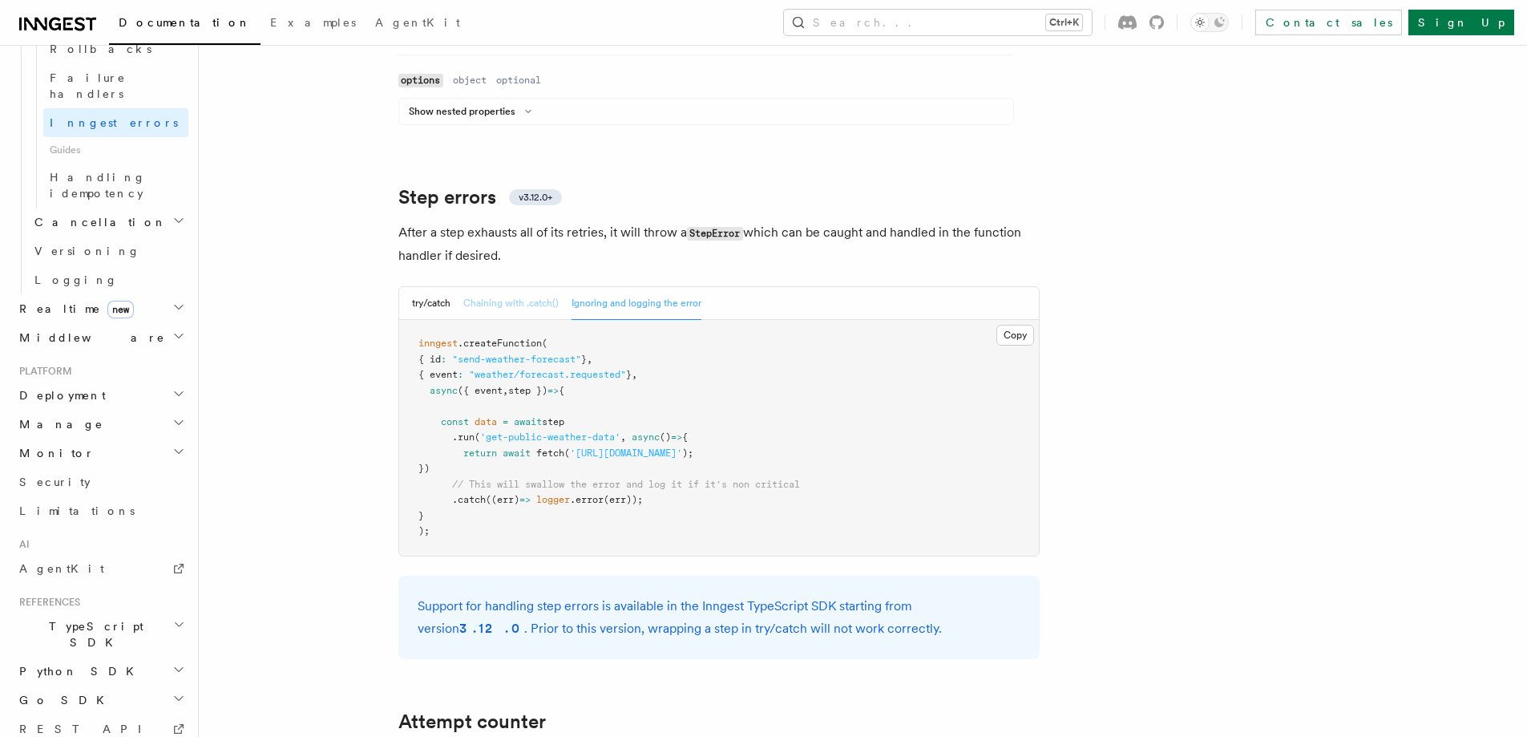
click at [545, 287] on button "Chaining with .catch()" at bounding box center [510, 303] width 95 height 33
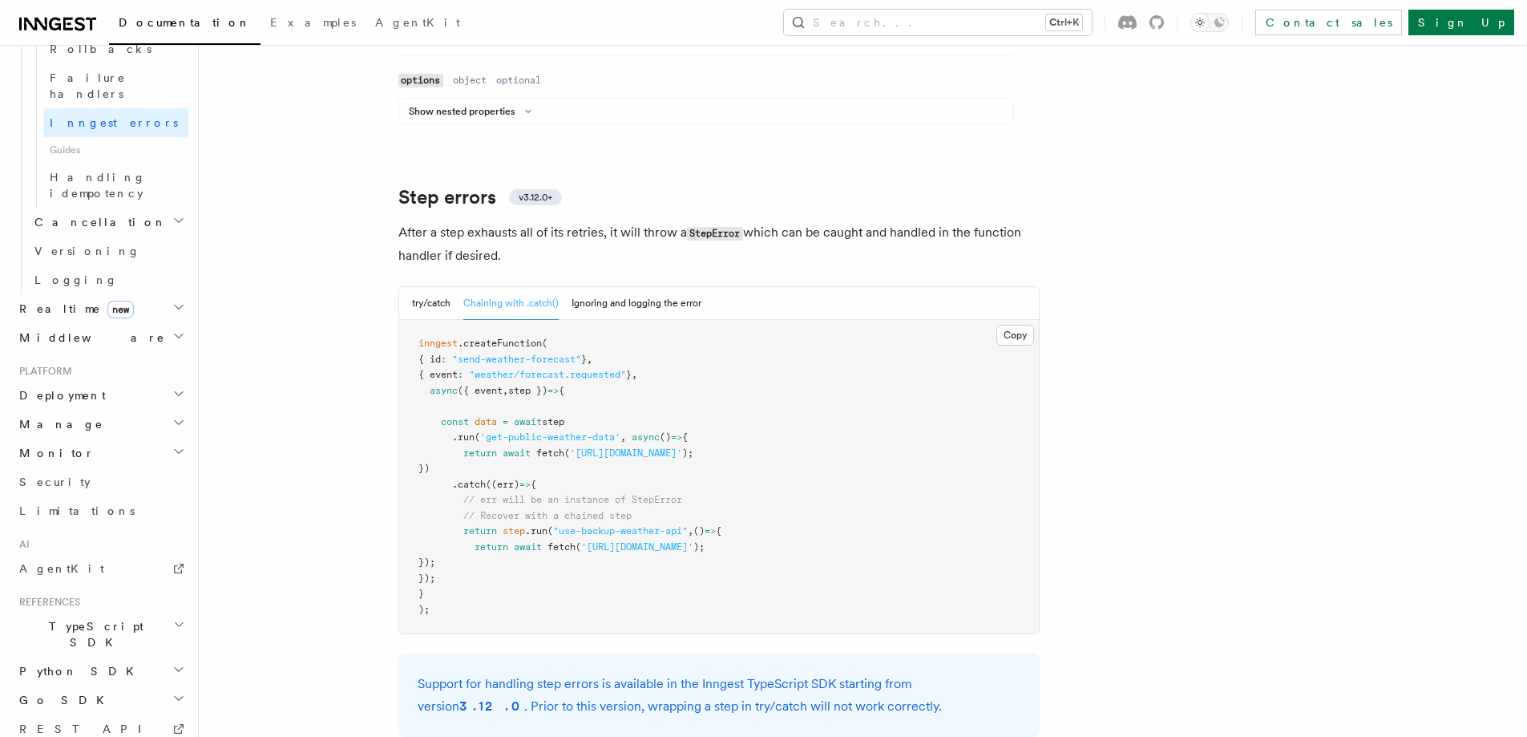
click at [409, 287] on div "try/catch Chaining with .catch() Ignoring and logging the error" at bounding box center [719, 303] width 640 height 33
click at [426, 287] on button "try/catch" at bounding box center [431, 303] width 38 height 33
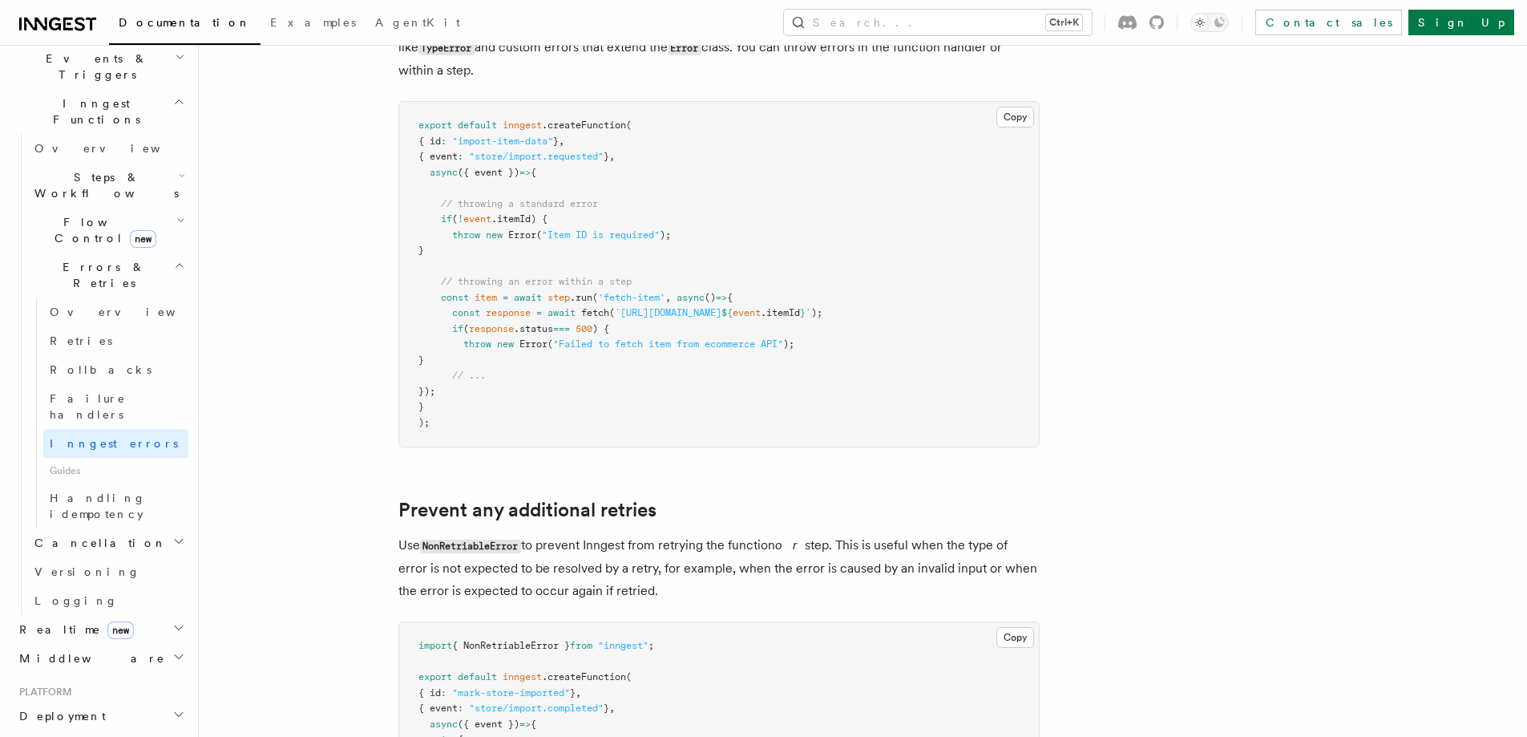
scroll to position [561, 0]
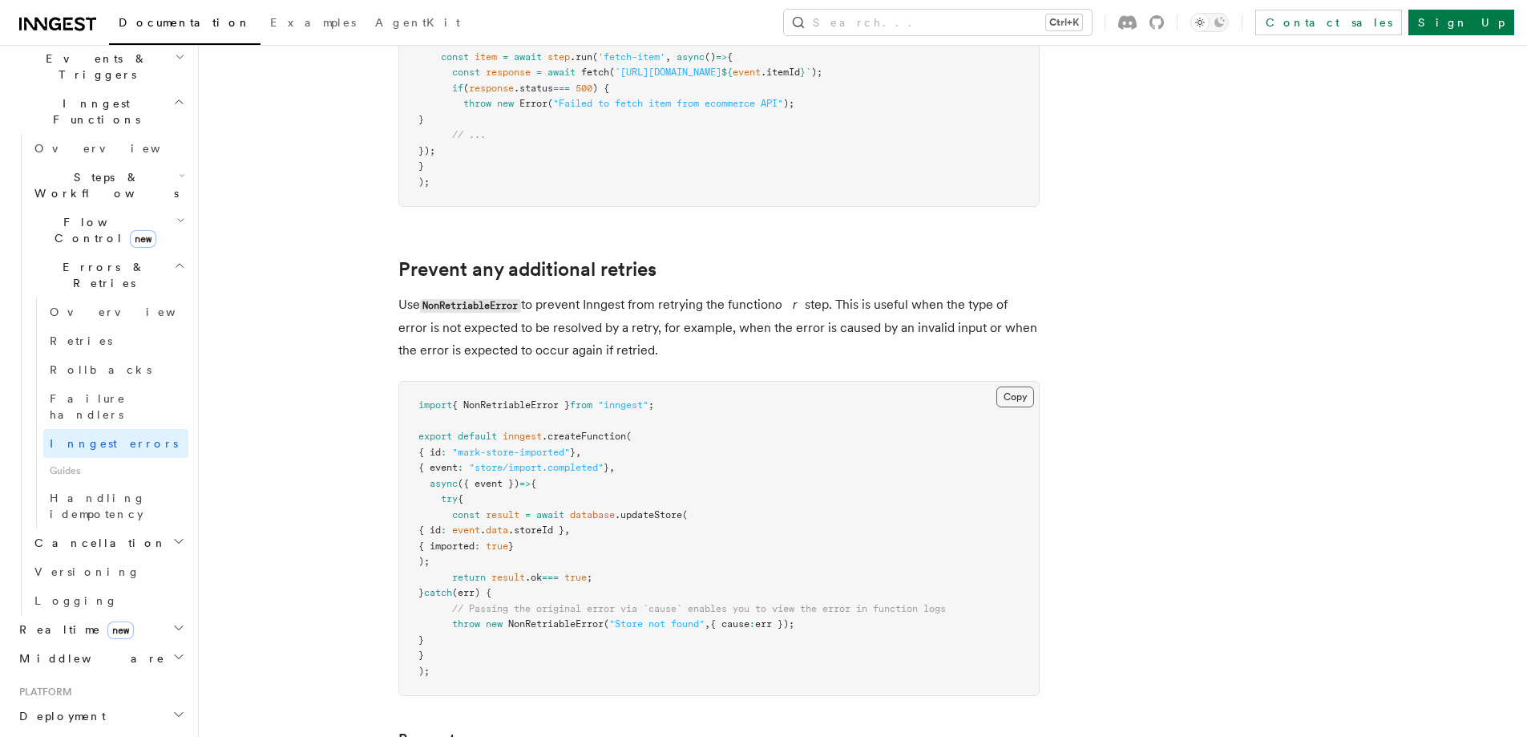
click at [1014, 403] on button "Copy Copied" at bounding box center [1016, 396] width 38 height 21
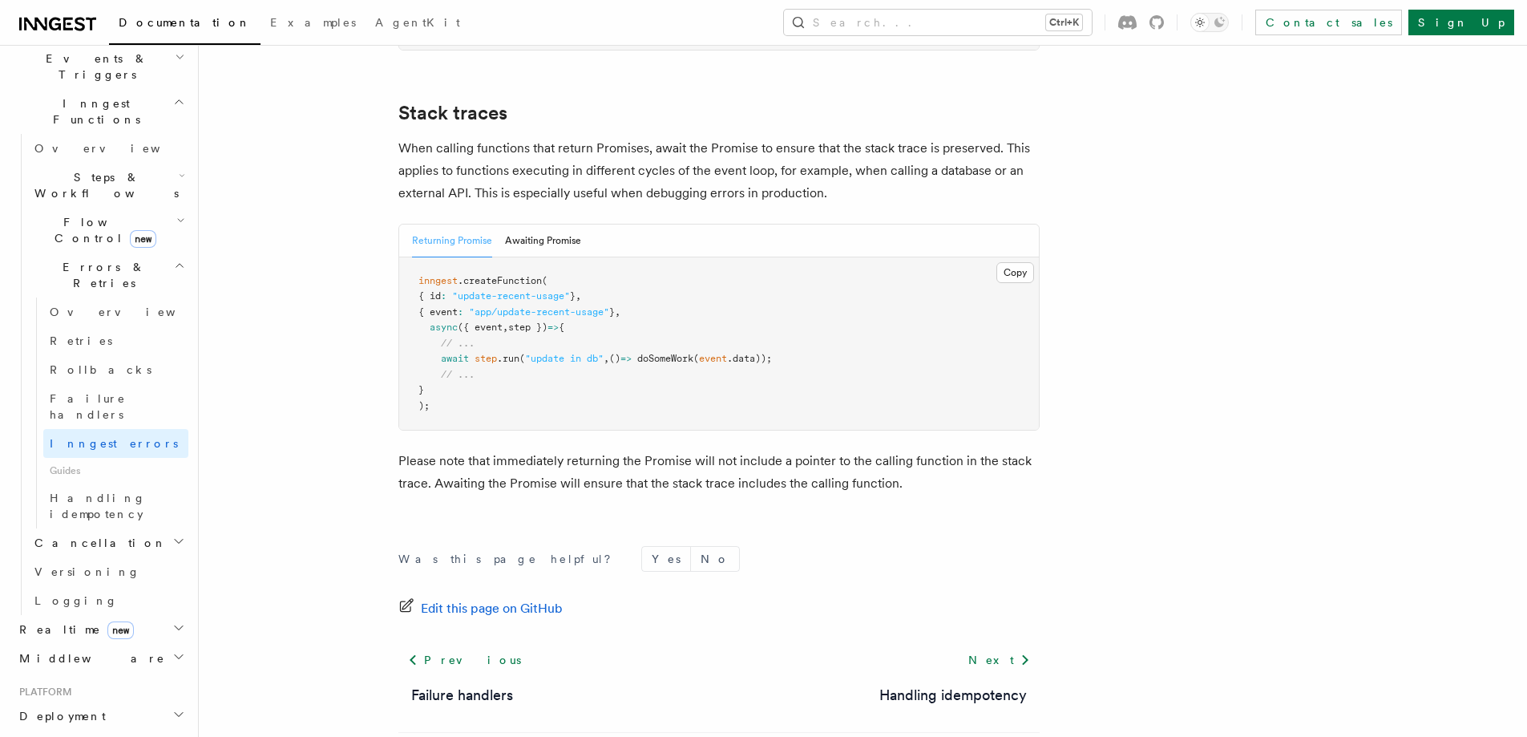
scroll to position [3668, 0]
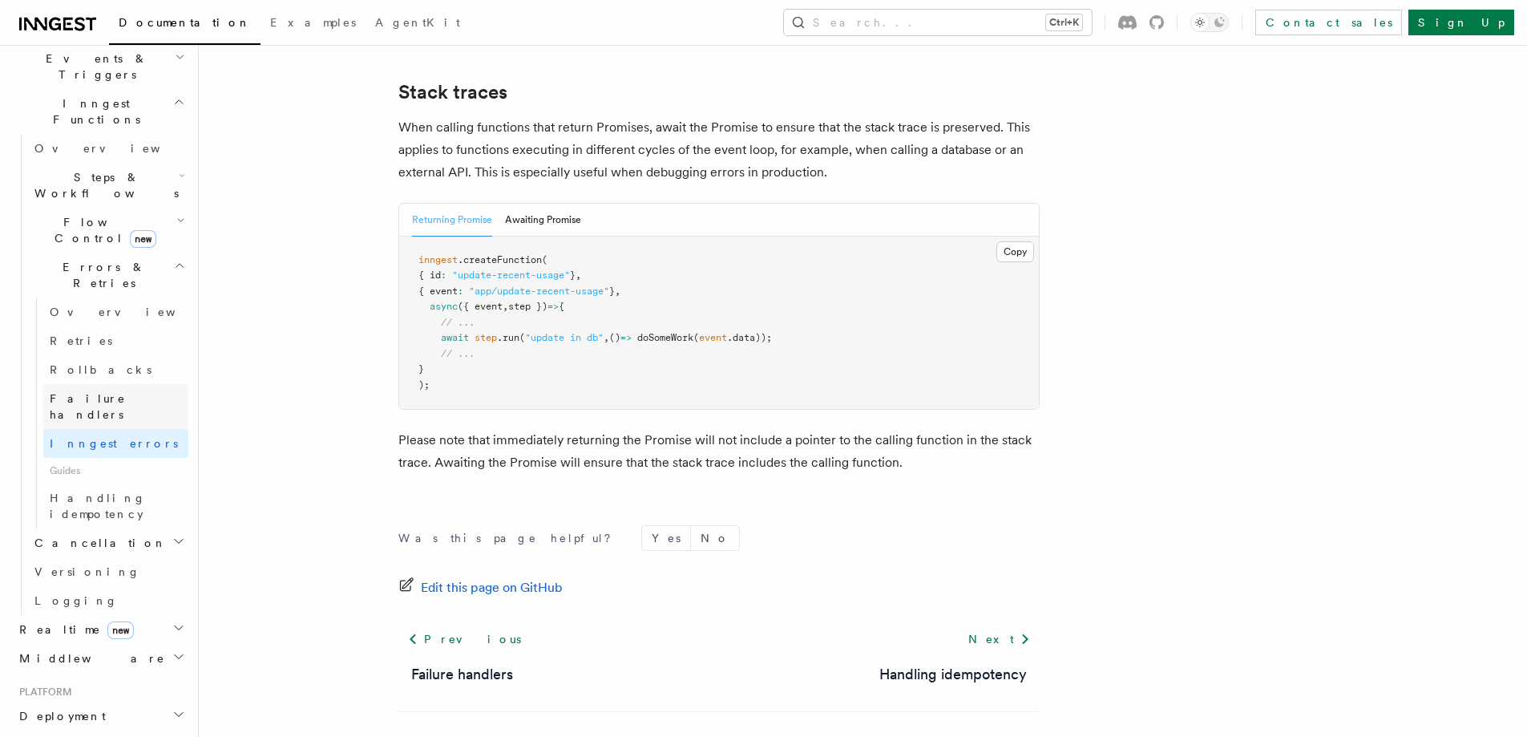
click at [82, 384] on link "Failure handlers" at bounding box center [115, 406] width 145 height 45
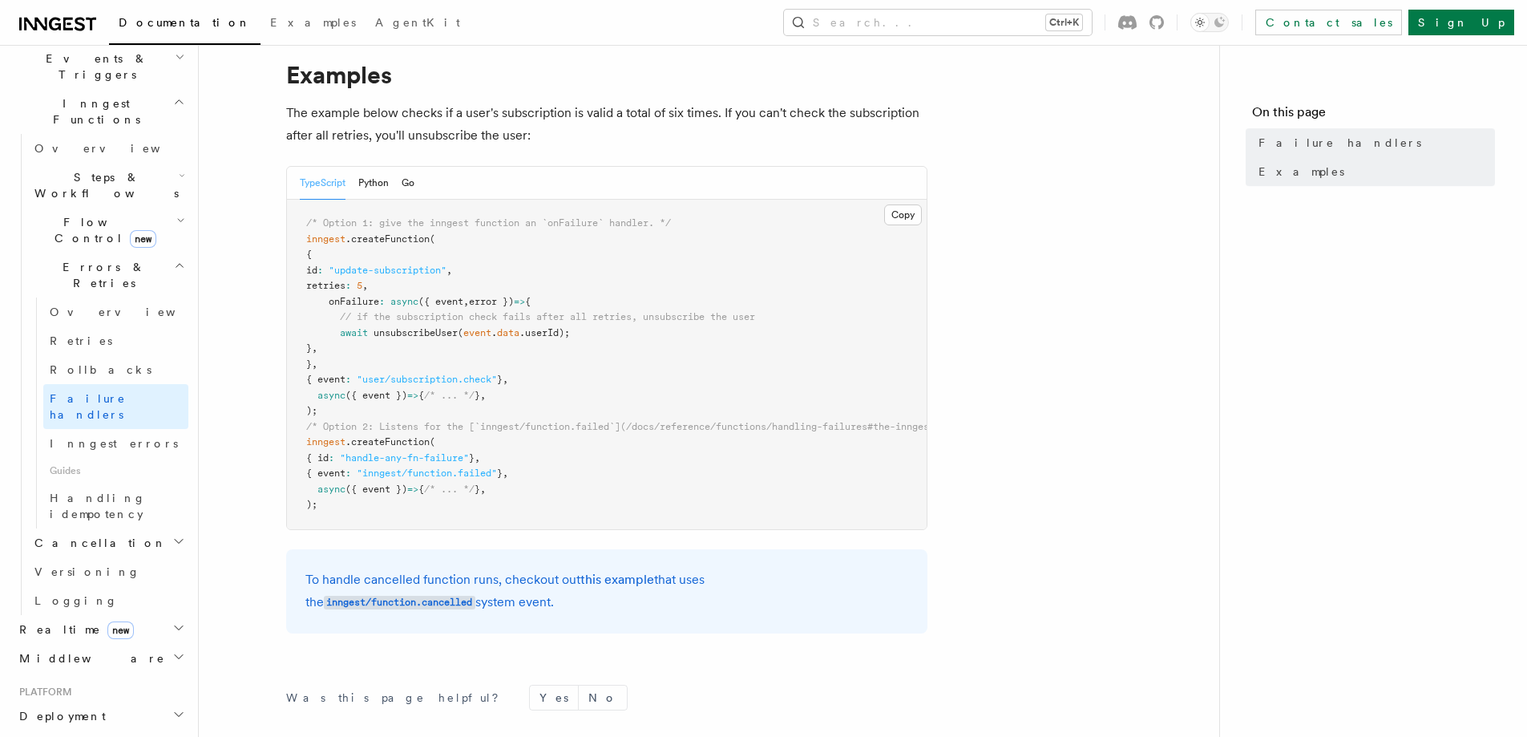
scroll to position [241, 0]
click at [90, 362] on span "Rollbacks" at bounding box center [101, 370] width 102 height 16
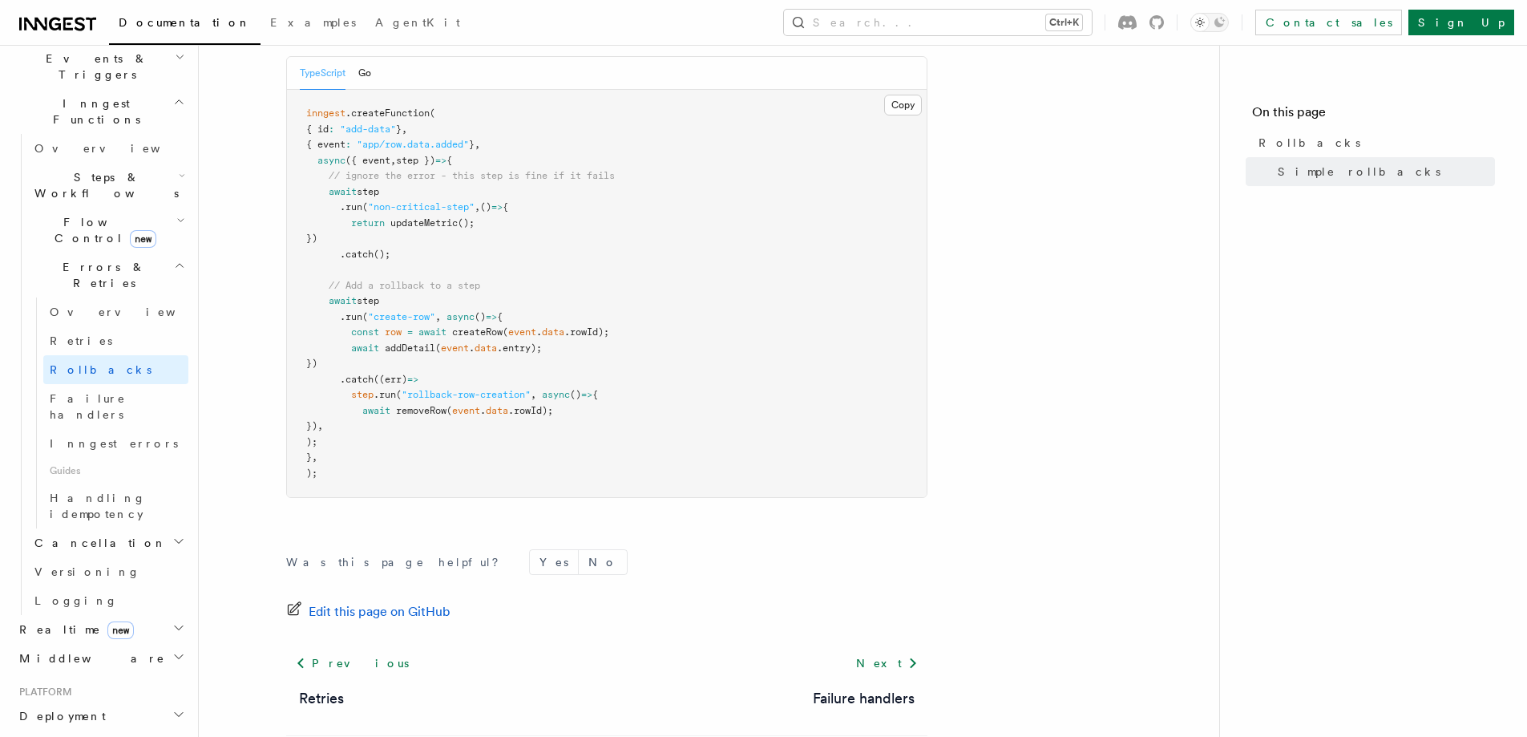
scroll to position [942, 0]
click at [59, 333] on span "Retries" at bounding box center [81, 341] width 63 height 16
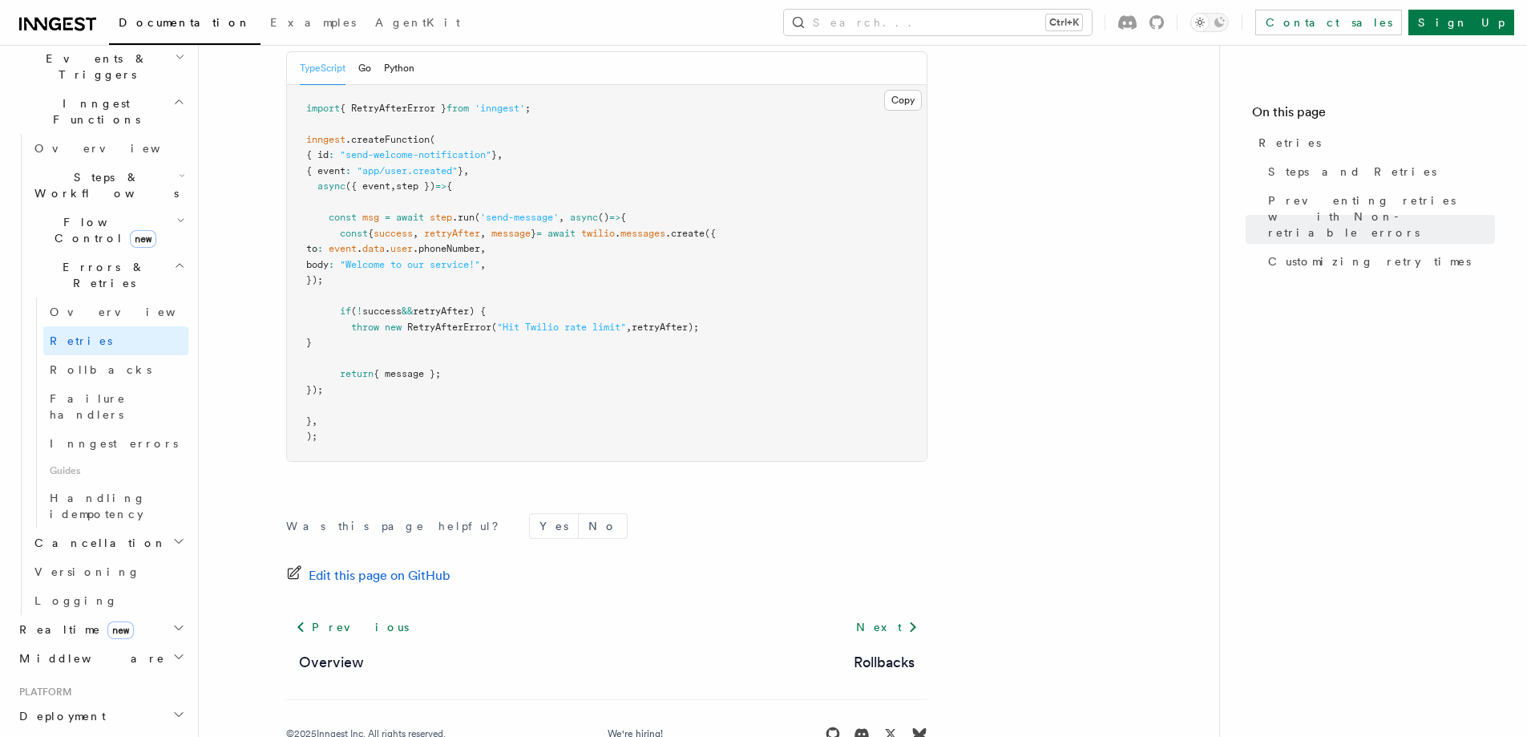
scroll to position [2305, 0]
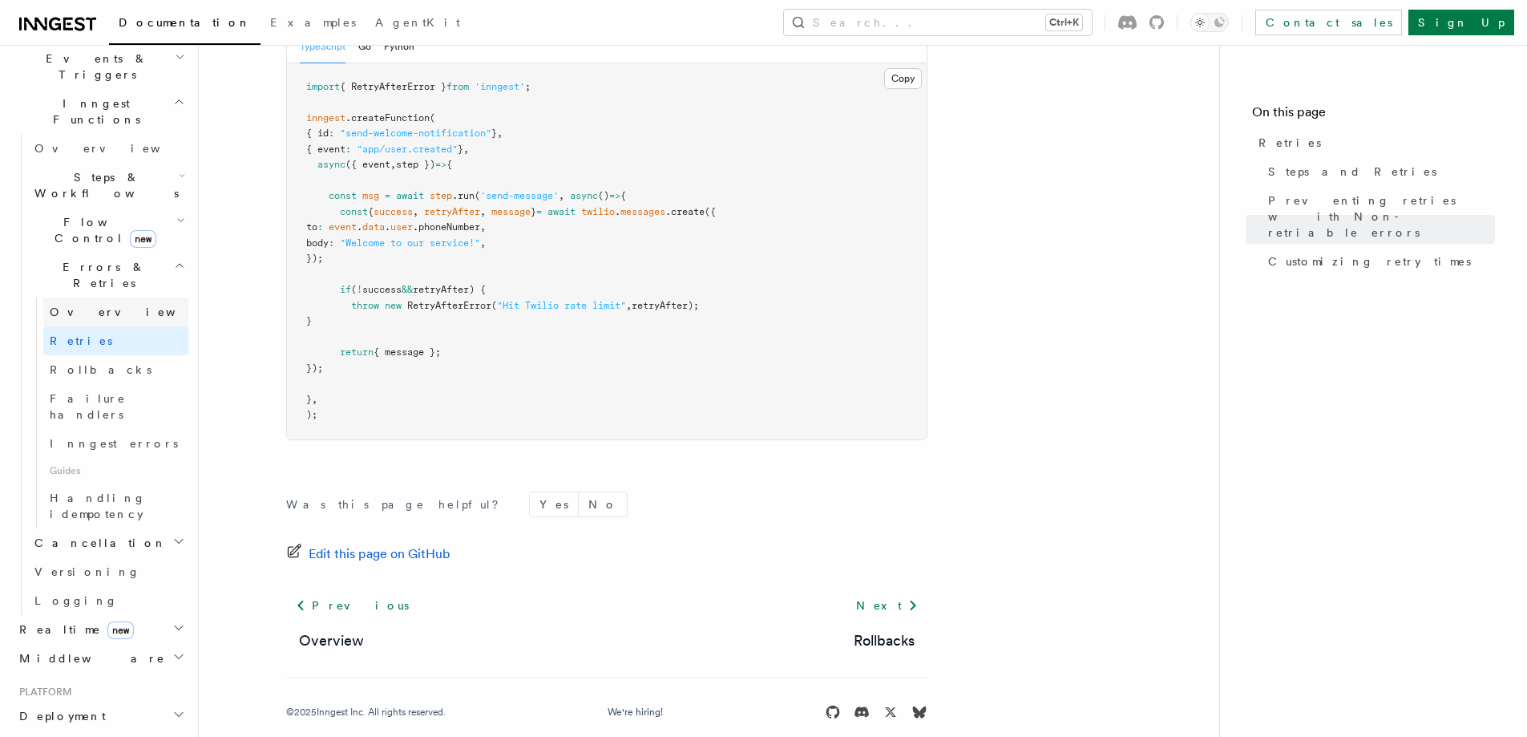
click at [99, 297] on link "Overview" at bounding box center [115, 311] width 145 height 29
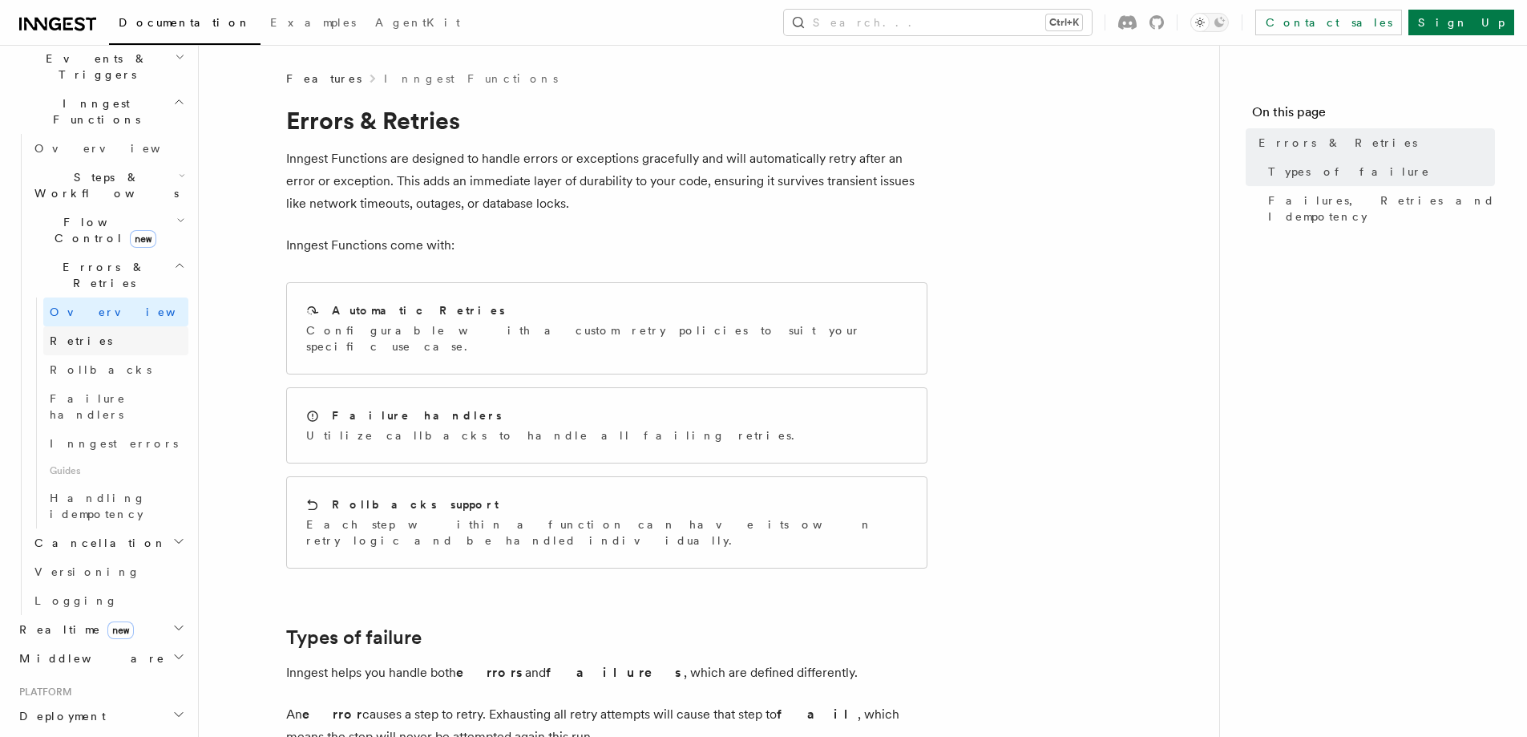
click at [81, 334] on span "Retries" at bounding box center [81, 340] width 63 height 13
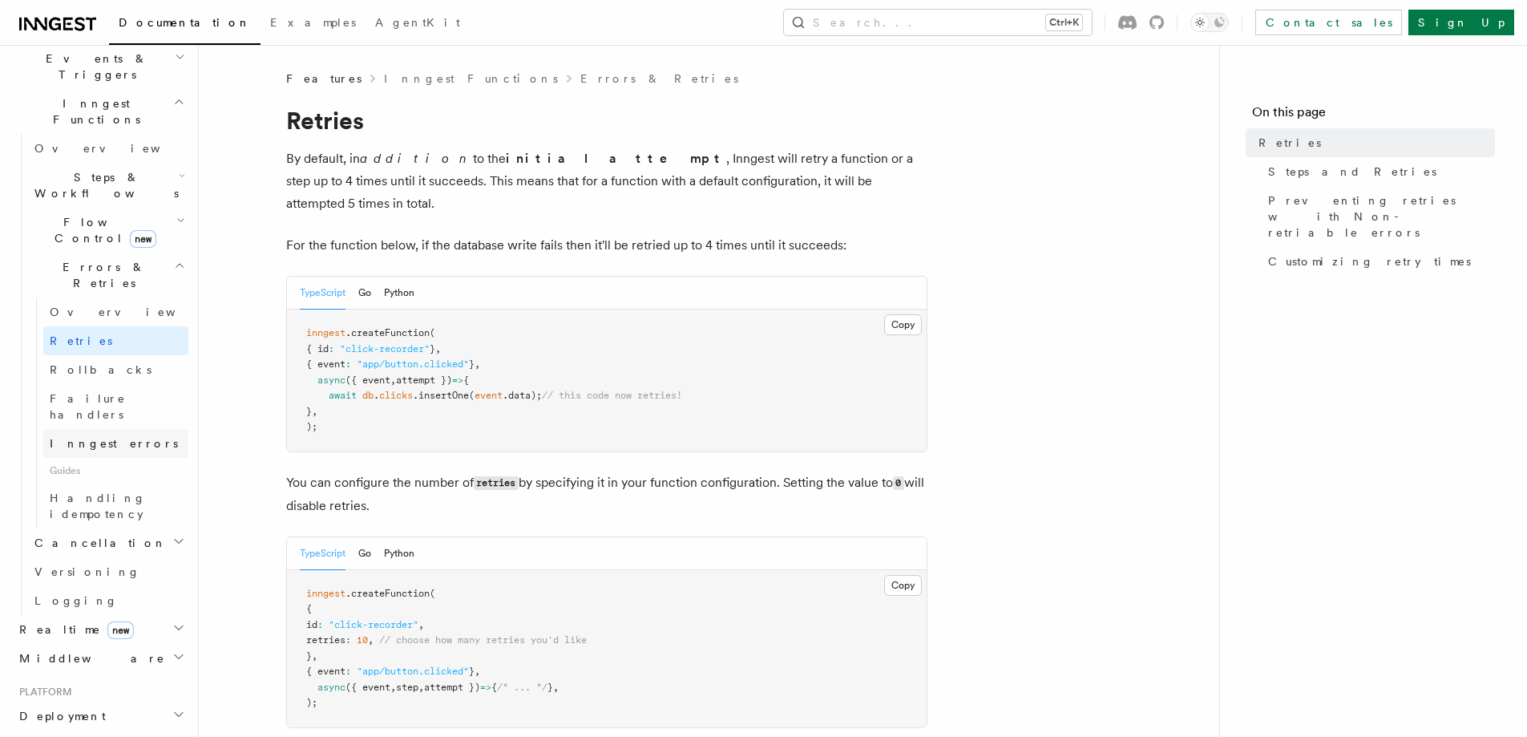
click at [92, 437] on span "Inngest errors" at bounding box center [114, 443] width 128 height 13
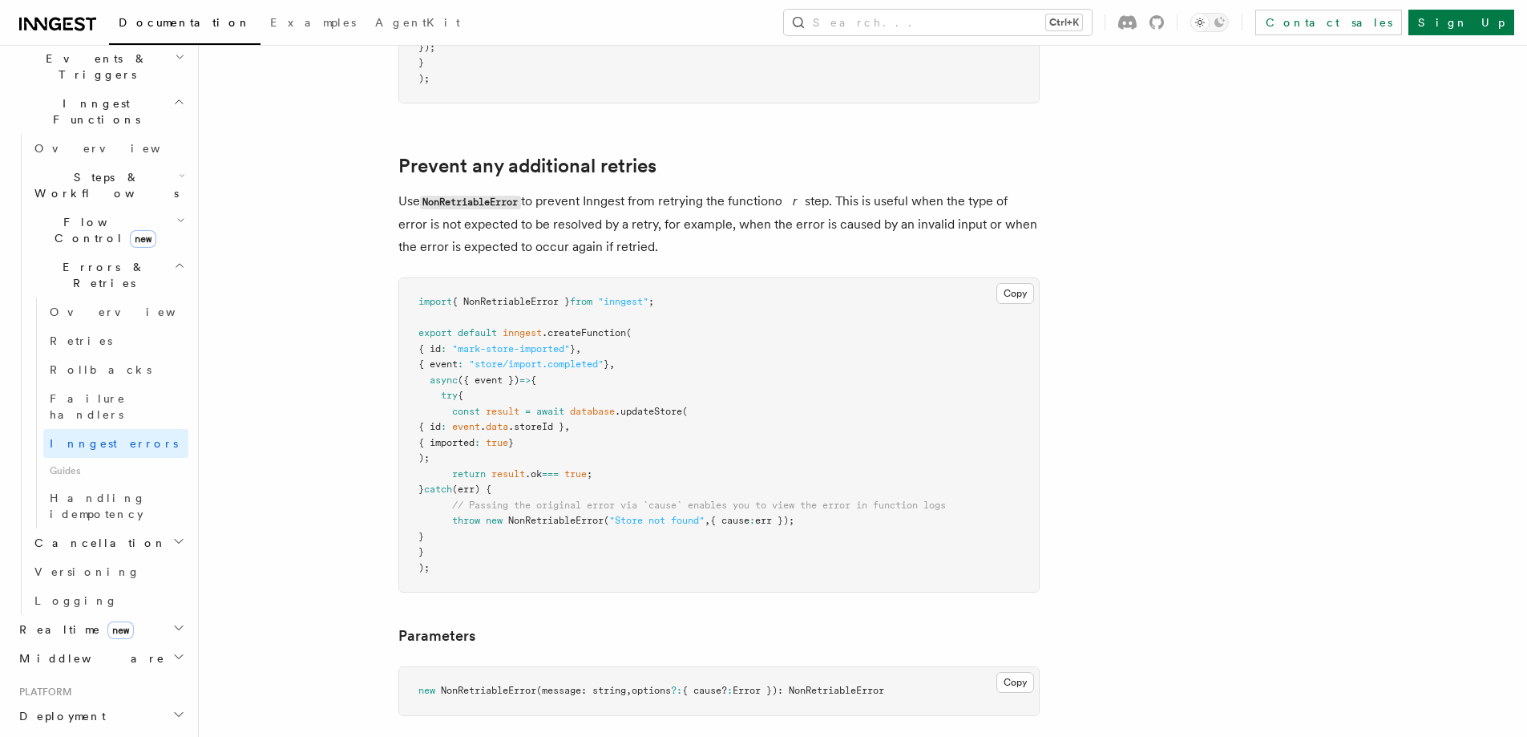
scroll to position [641, 0]
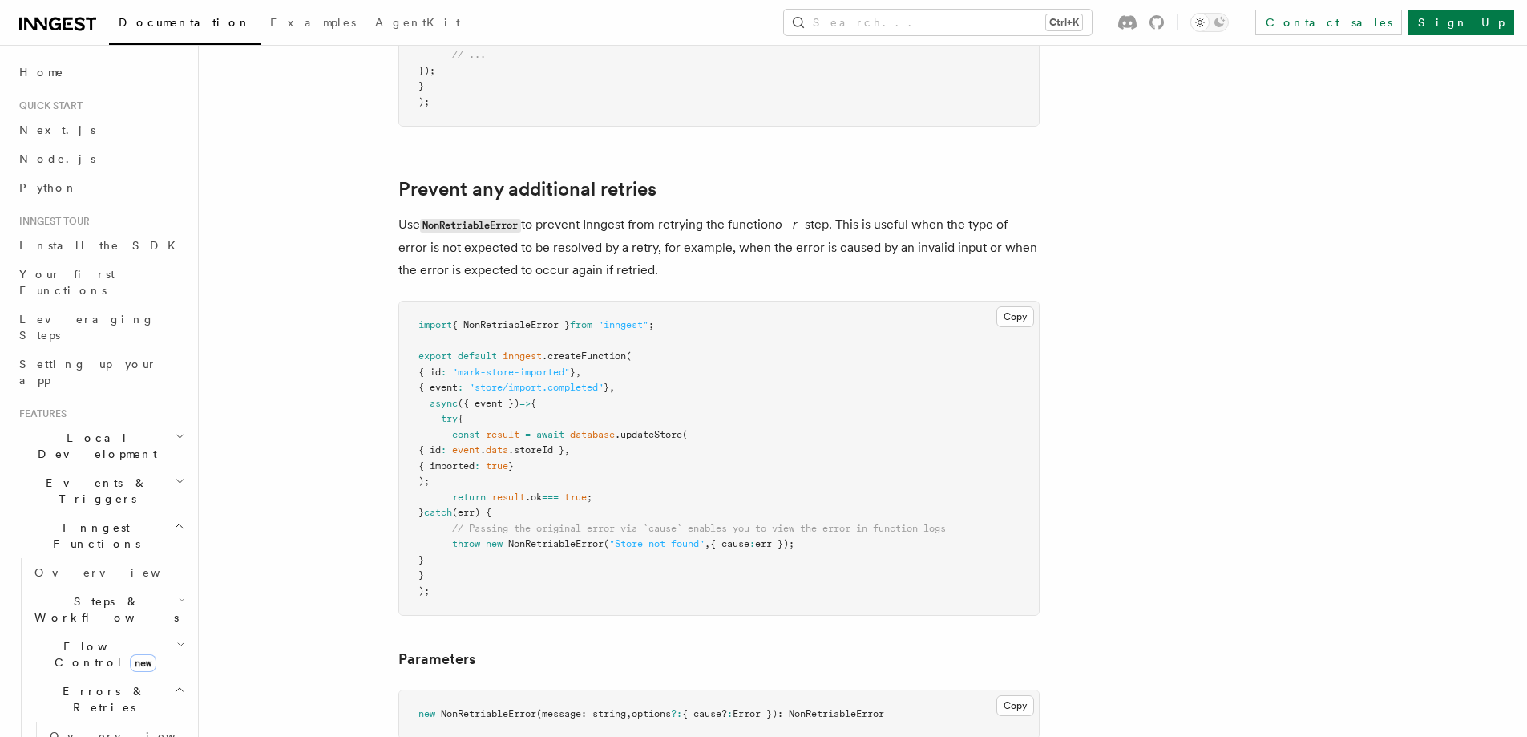
scroll to position [424, 0]
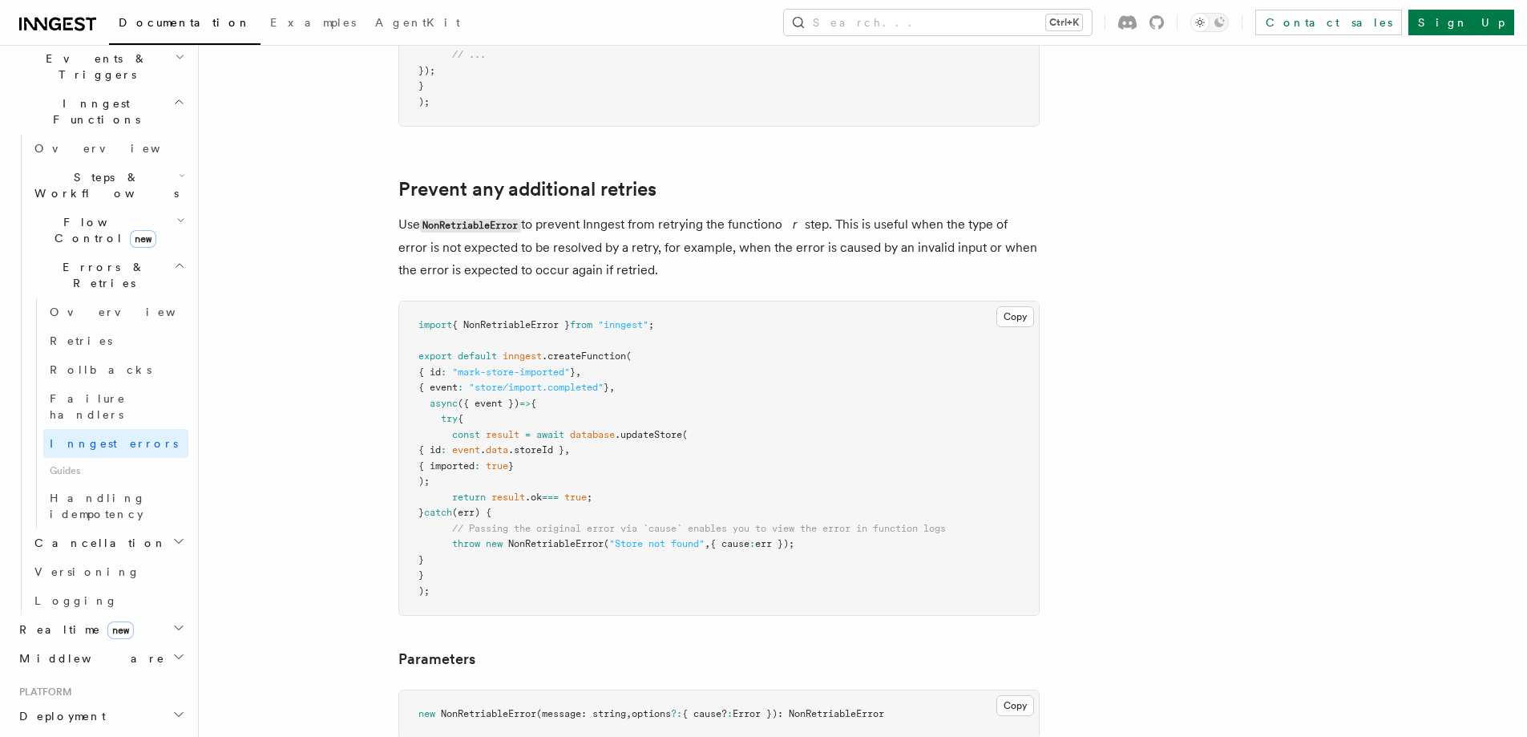
click at [119, 528] on h2 "Cancellation" at bounding box center [108, 542] width 160 height 29
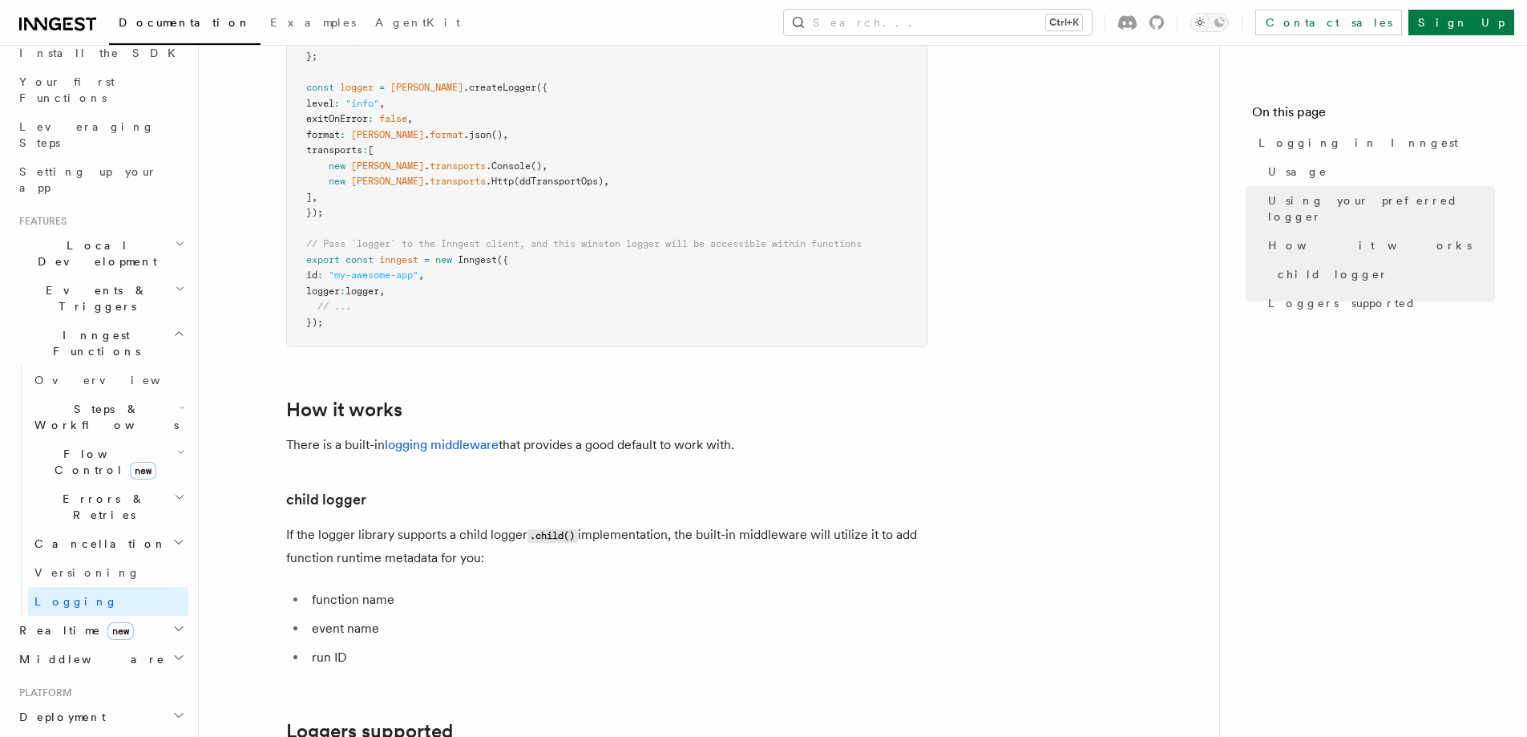
scroll to position [184, 0]
click at [95, 410] on span "Steps & Workflows" at bounding box center [103, 426] width 151 height 32
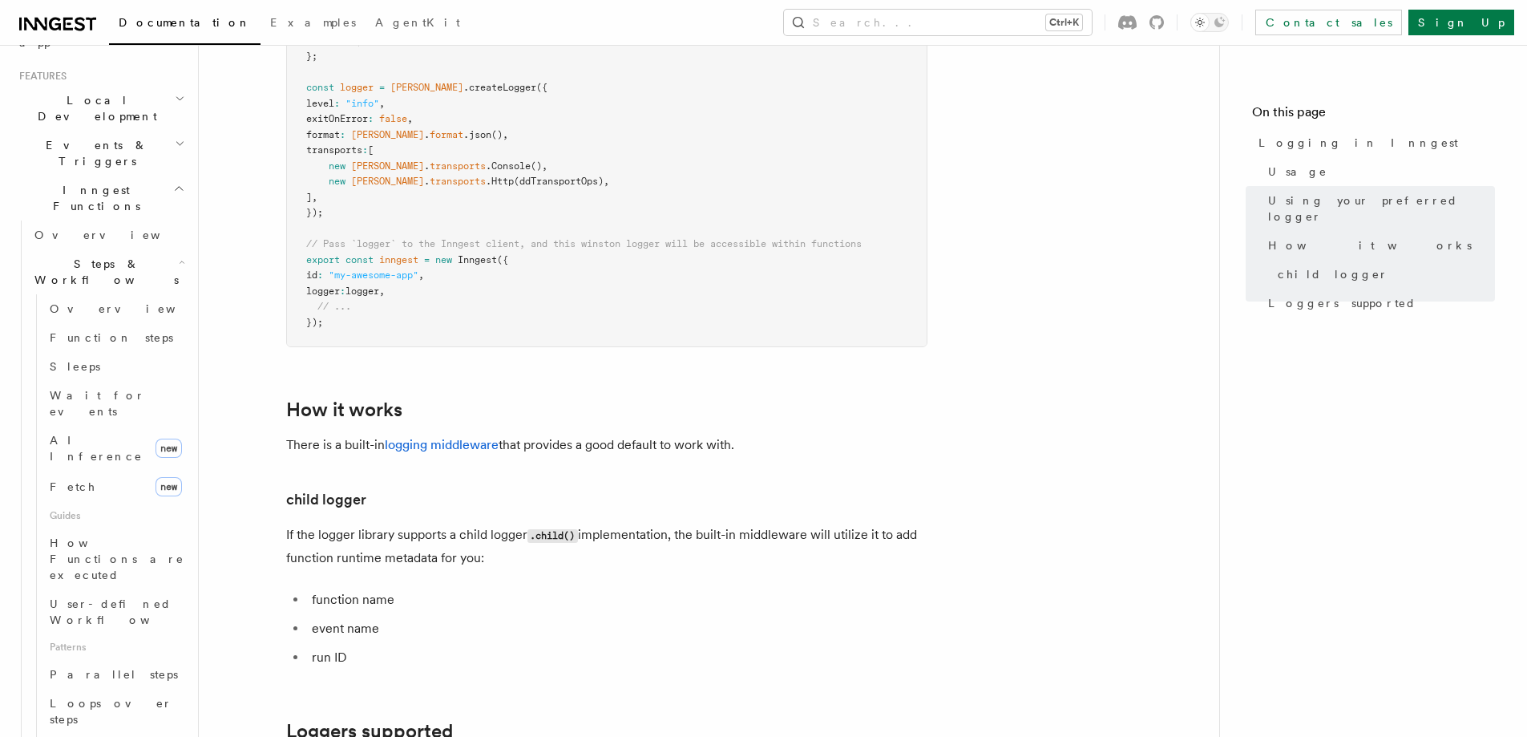
scroll to position [344, 0]
click at [130, 419] on link "AI Inference new" at bounding box center [115, 441] width 145 height 45
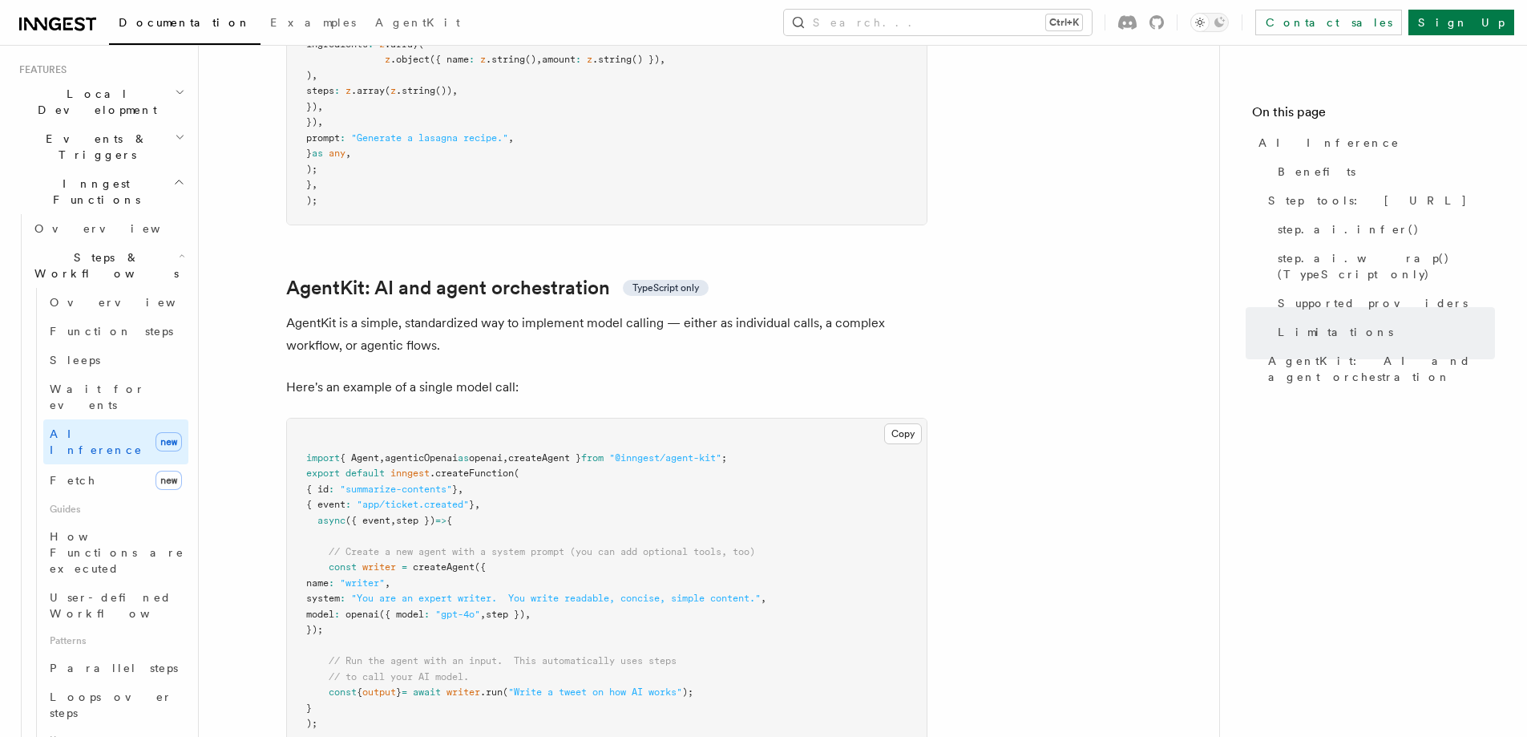
scroll to position [4490, 0]
